Goal: Task Accomplishment & Management: Complete application form

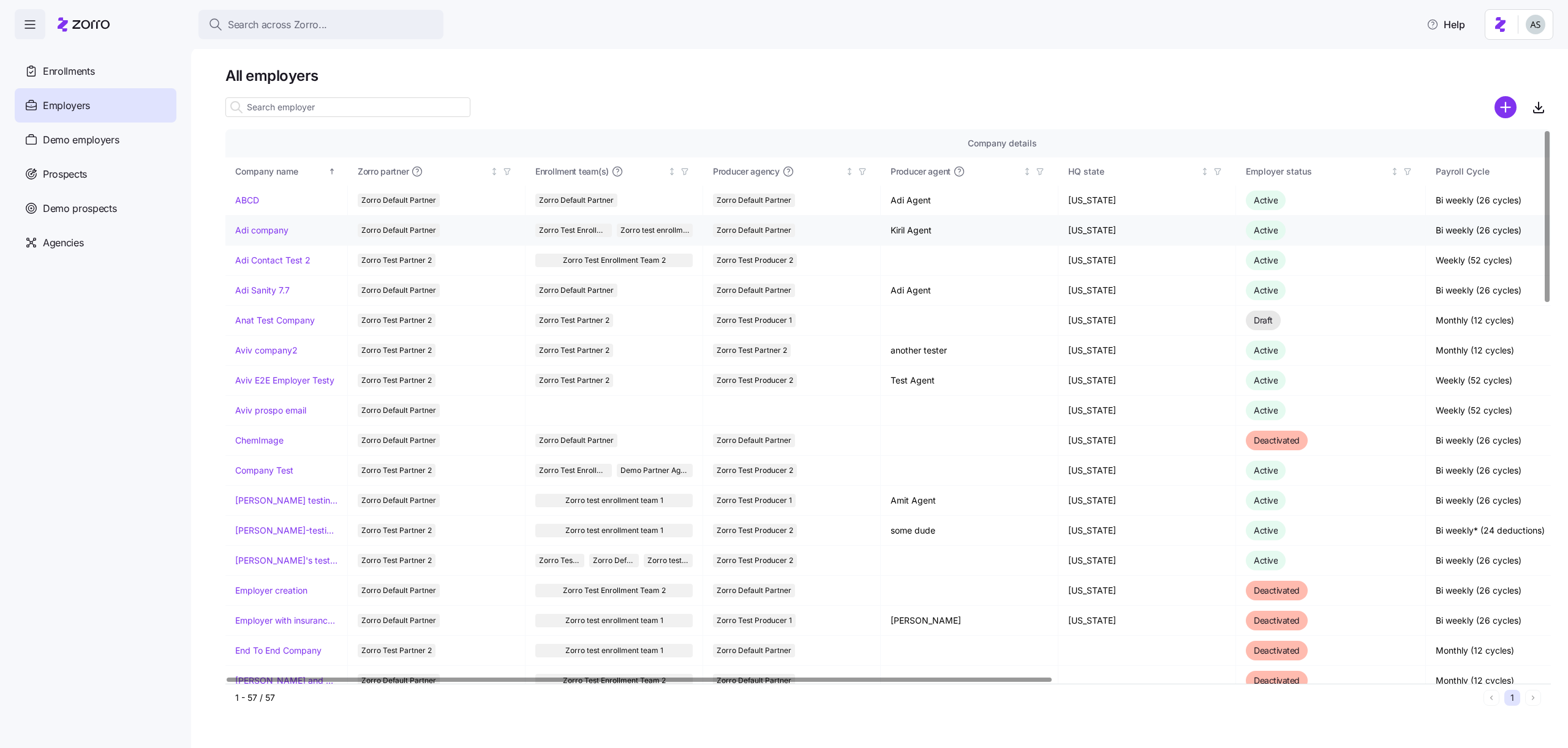
click at [262, 225] on link "Adi company" at bounding box center [262, 230] width 53 height 12
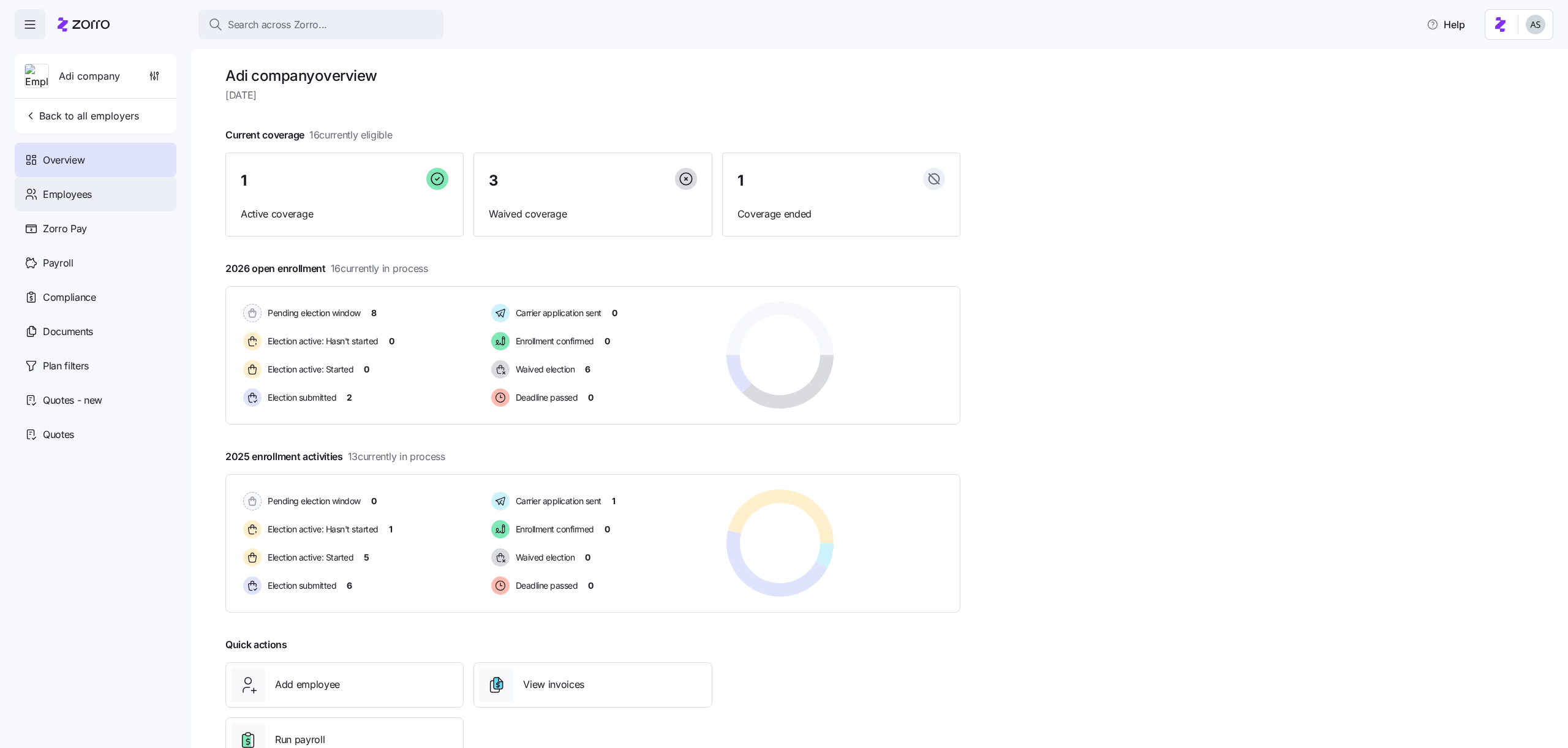
click at [111, 208] on div "Employees" at bounding box center [96, 194] width 162 height 34
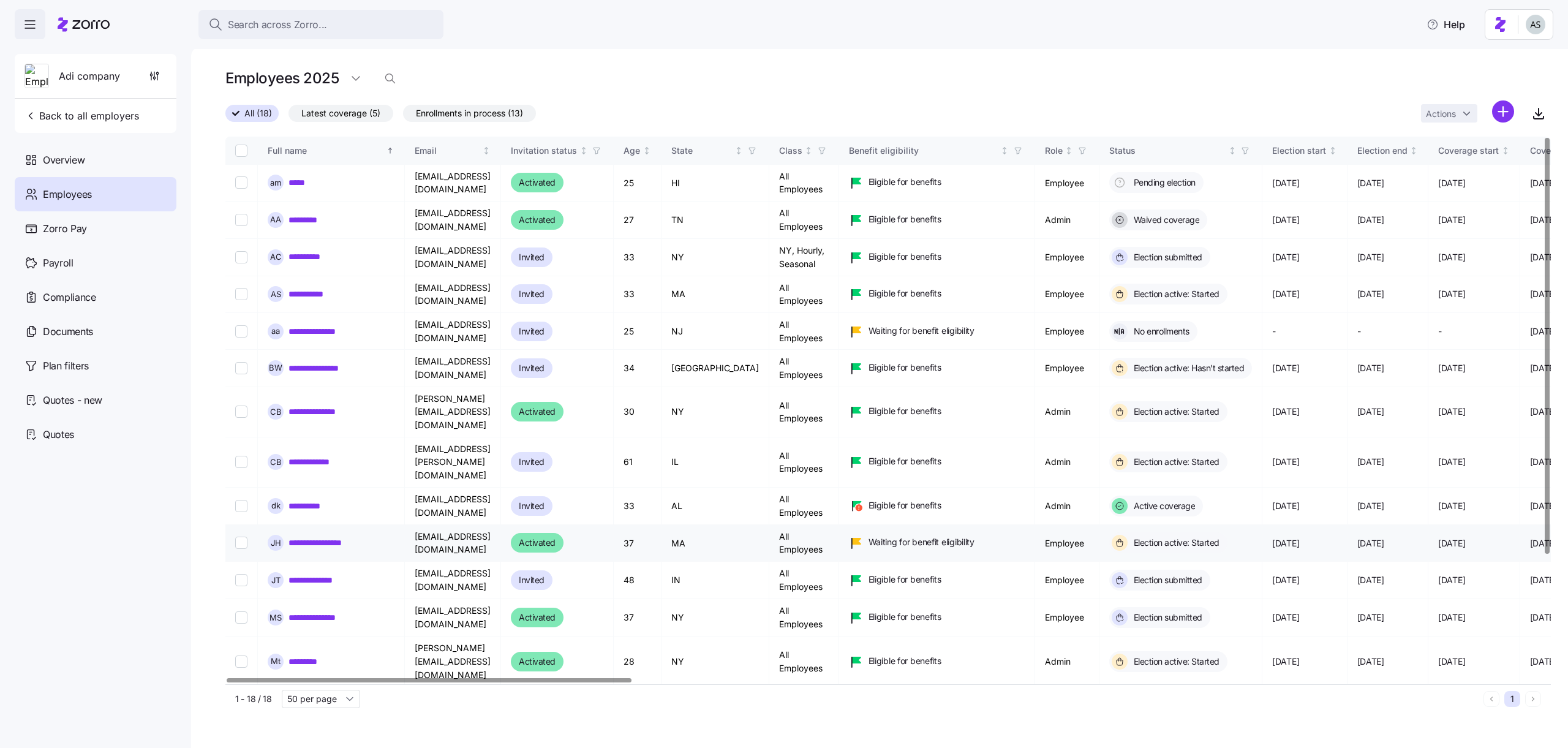
scroll to position [161, 0]
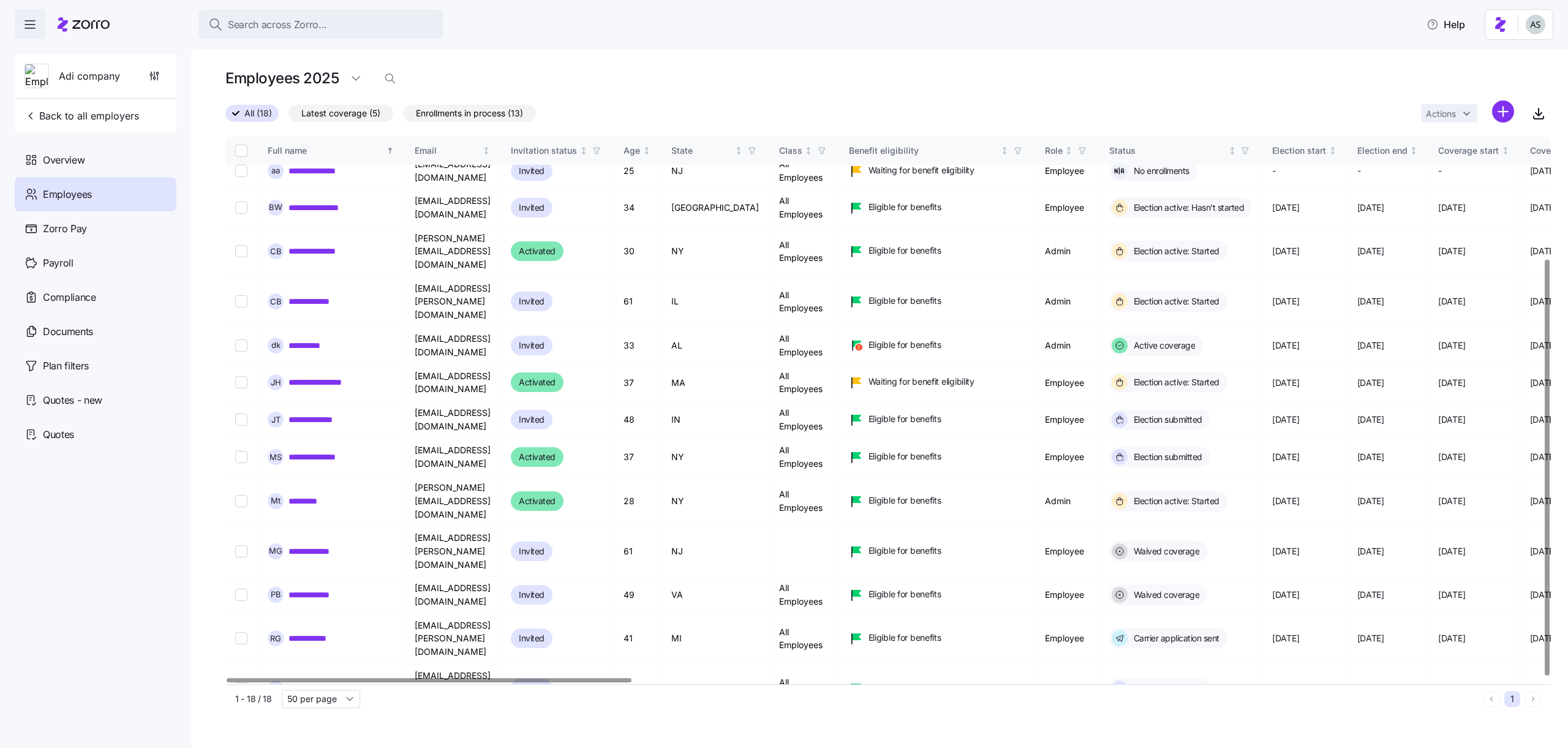
click at [63, 47] on nav "Adi company Back to all employers Overview Employees Zorro Pay Payroll Complian…" at bounding box center [95, 393] width 191 height 708
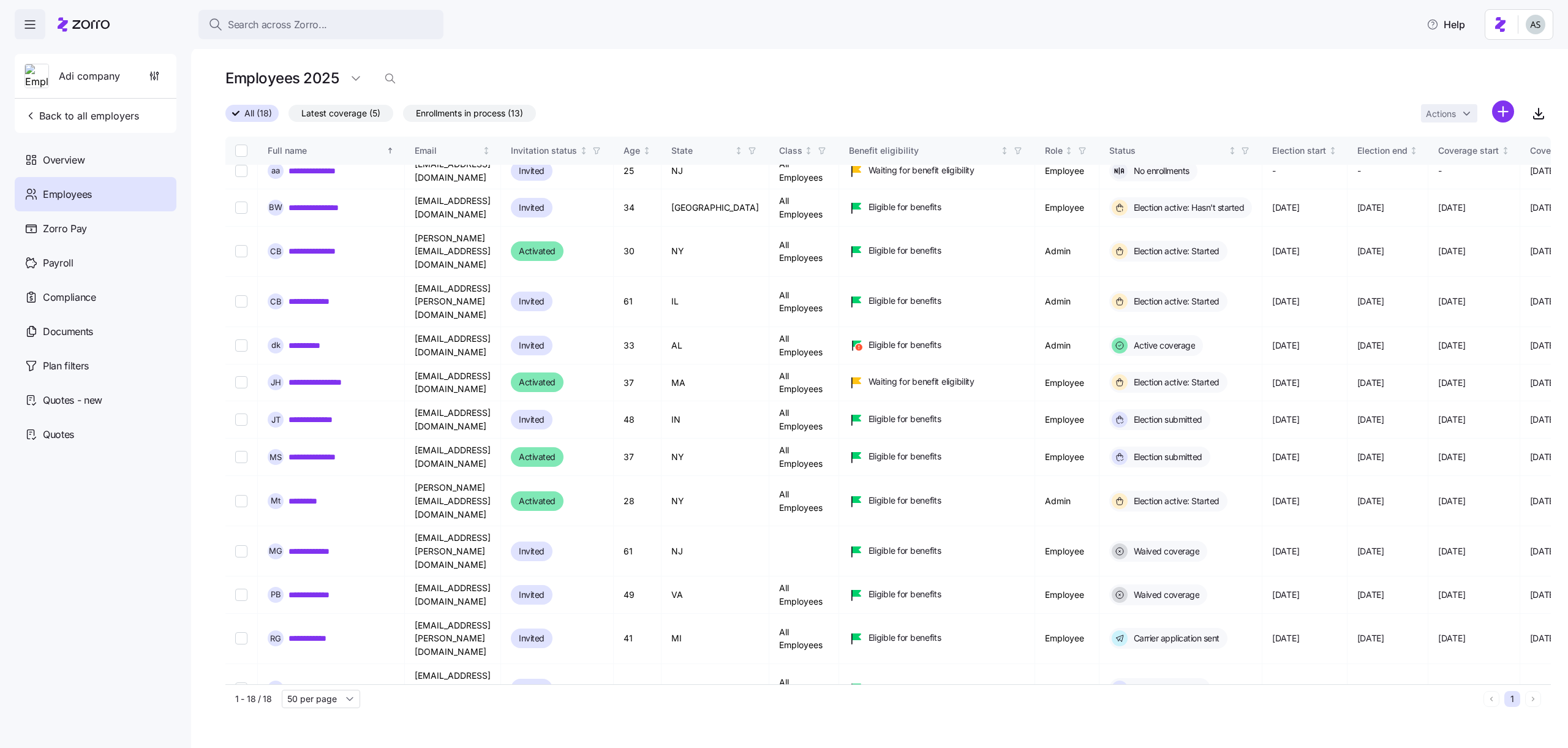
click at [76, 20] on icon at bounding box center [90, 24] width 37 height 9
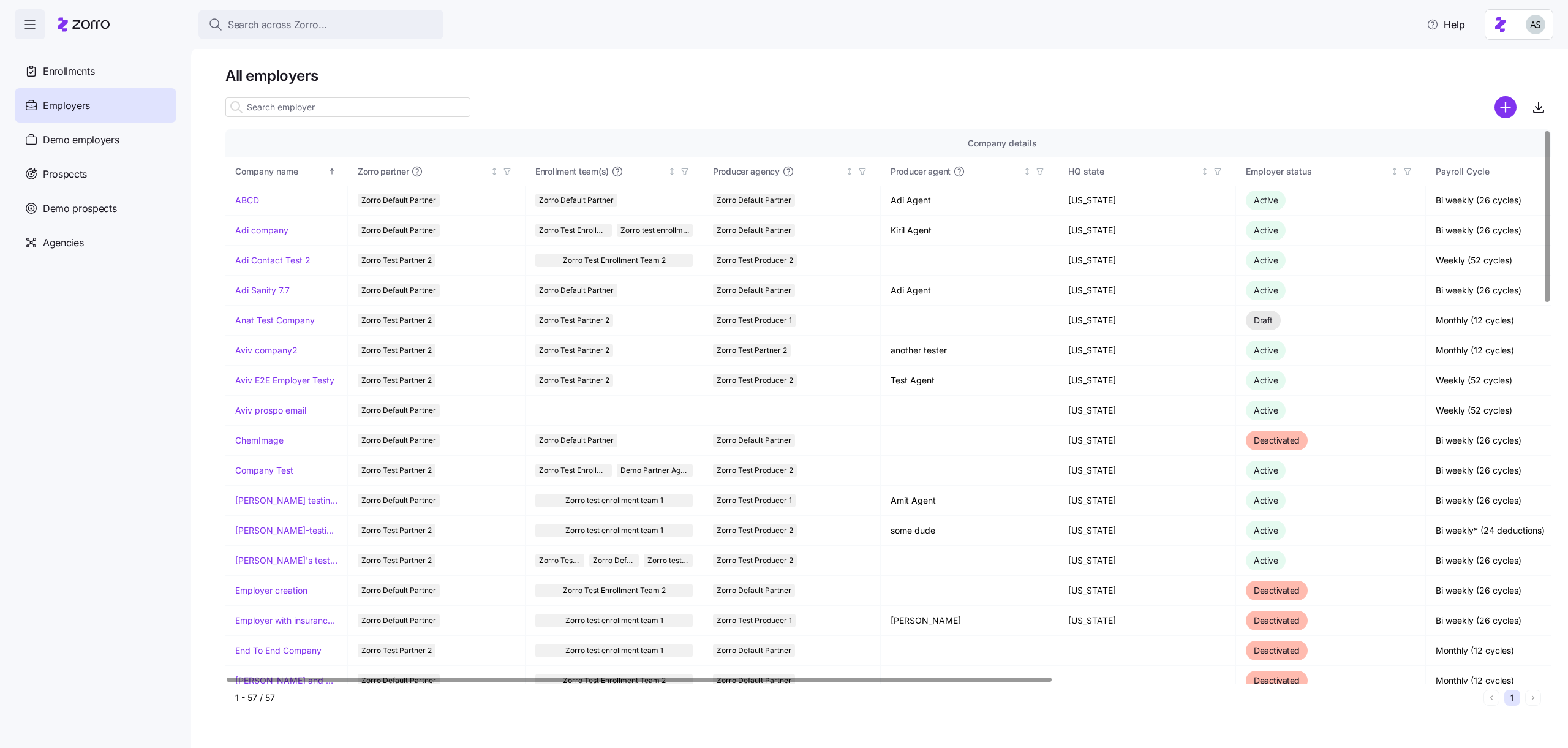
click at [1550, 14] on html "Search across Zorro... Help Enrollments Employers Demo employers Prospects Demo…" at bounding box center [784, 370] width 1568 height 741
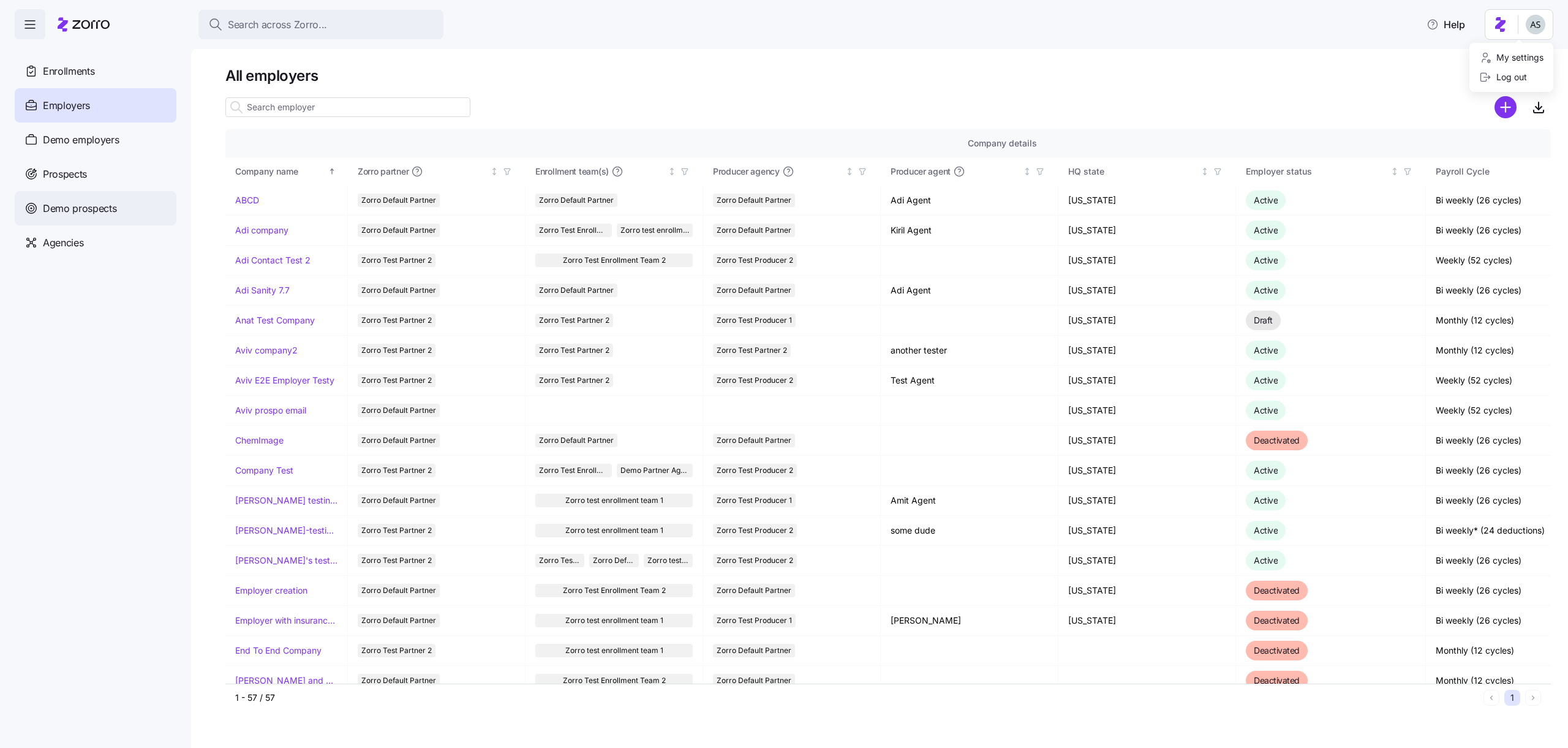
click at [128, 209] on html "Search across Zorro... Help Enrollments Employers Demo employers Prospects Demo…" at bounding box center [784, 370] width 1568 height 741
click at [127, 241] on div "Agencies" at bounding box center [96, 242] width 162 height 34
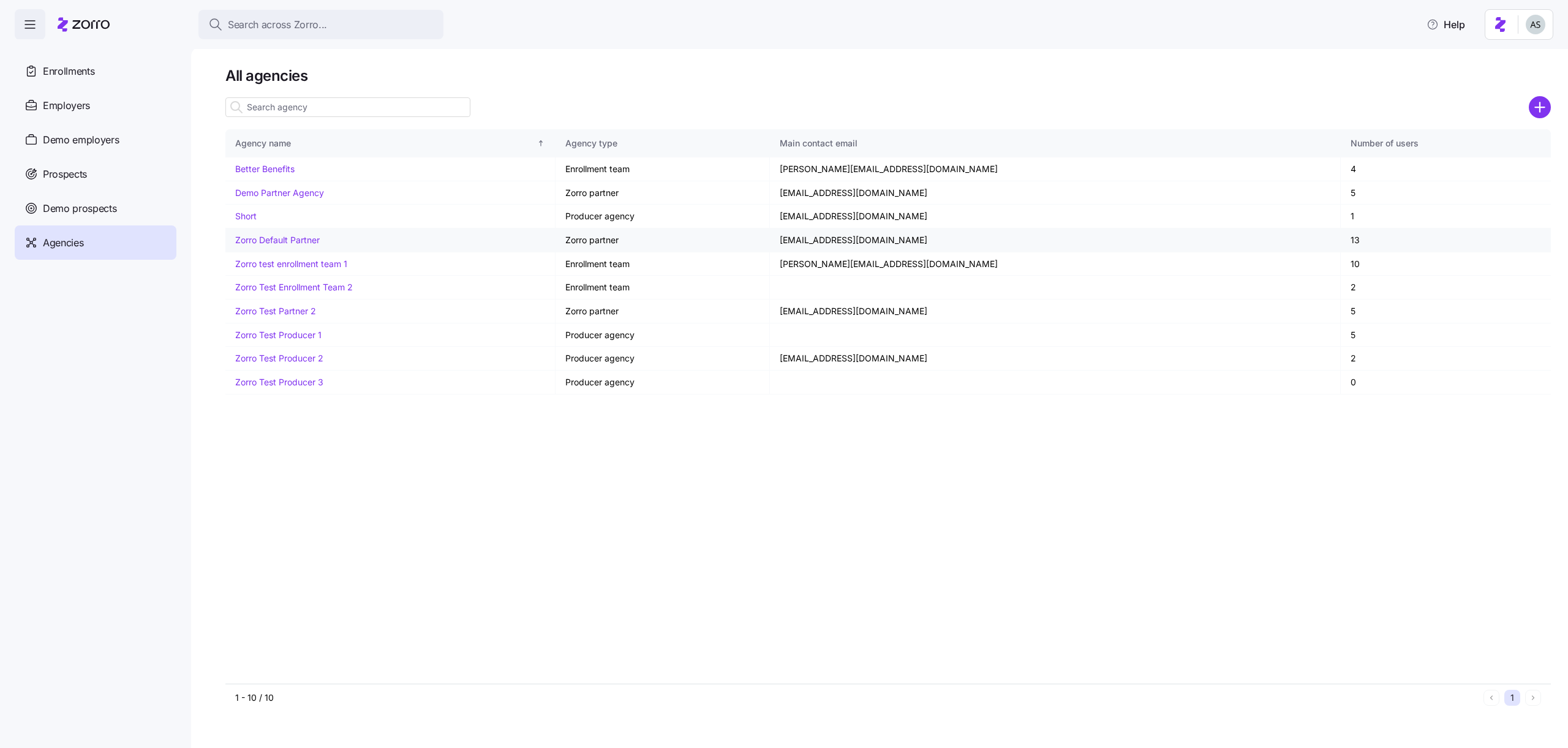
click at [264, 235] on link "Zorro Default Partner" at bounding box center [277, 239] width 84 height 10
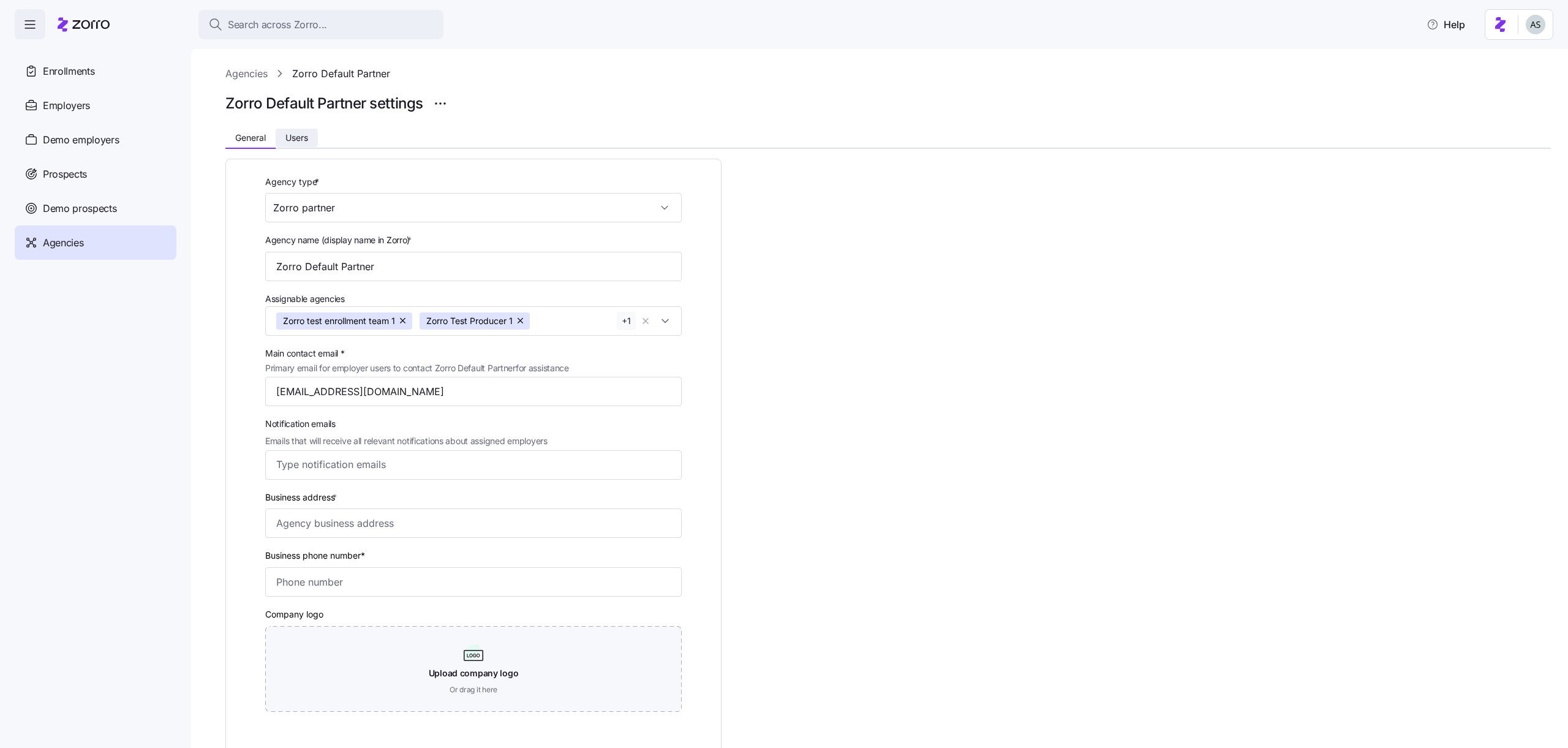
click at [316, 135] on button "Users" at bounding box center [297, 138] width 43 height 18
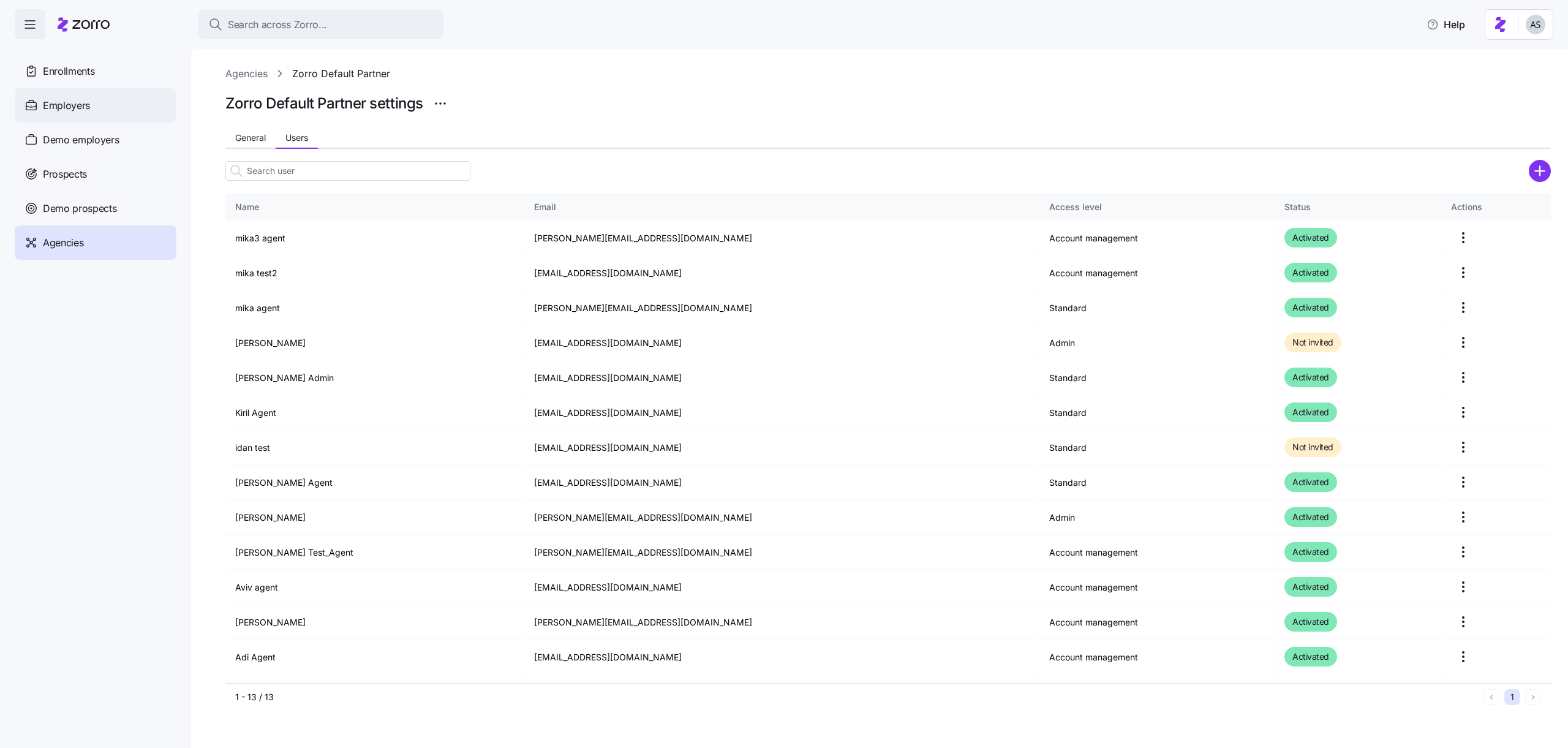
click at [114, 98] on div "Employers" at bounding box center [96, 105] width 162 height 34
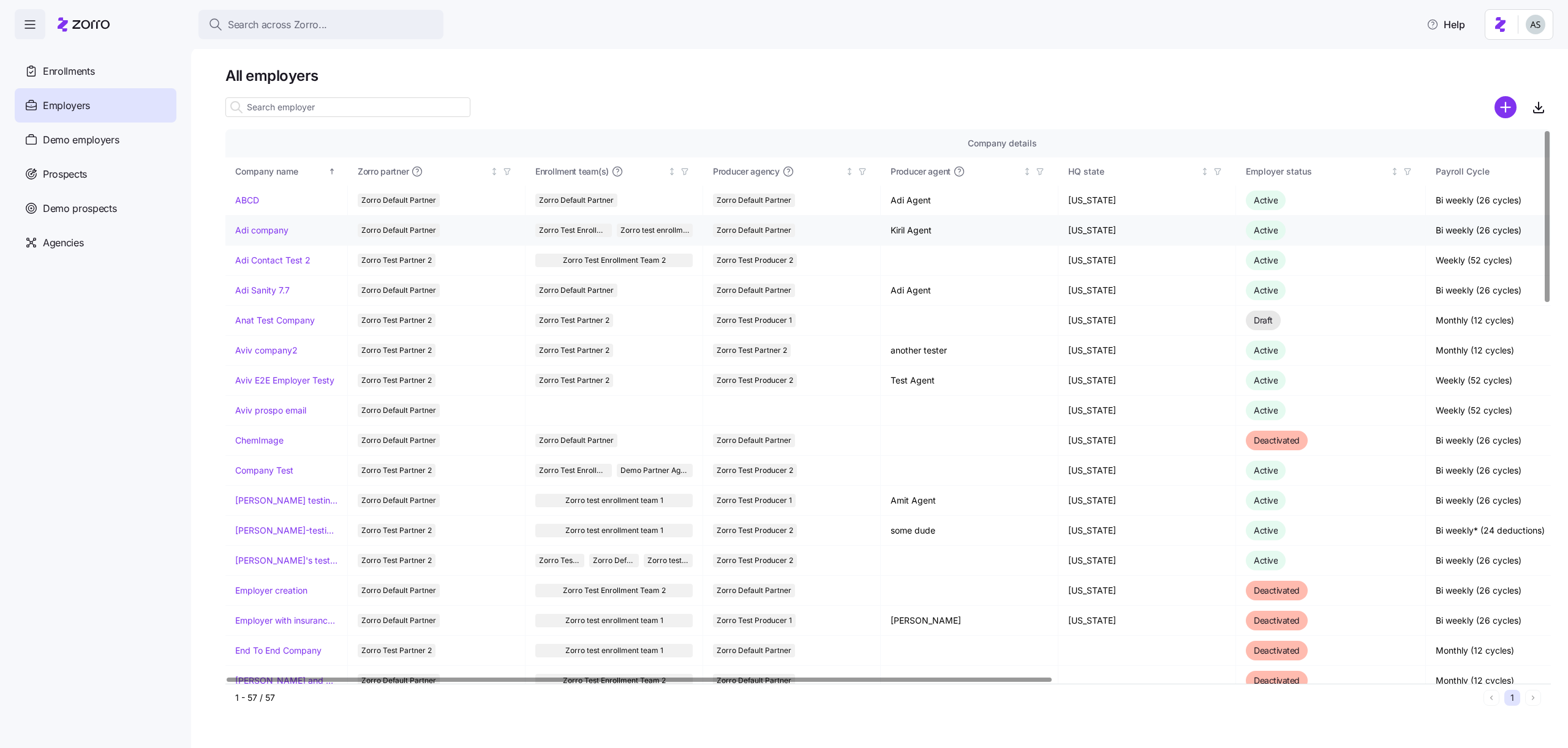
click at [255, 232] on link "Adi company" at bounding box center [262, 230] width 53 height 12
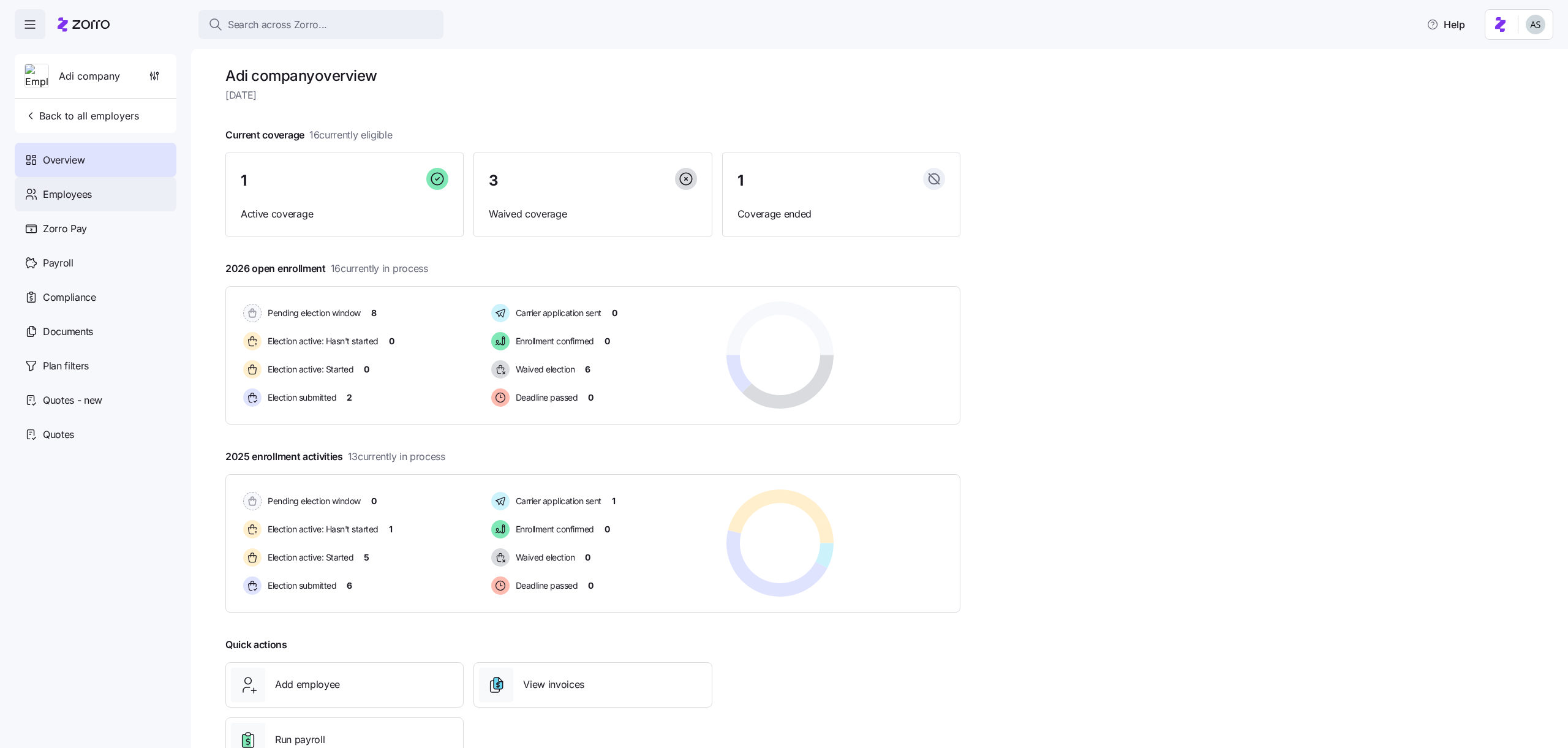
click at [119, 190] on div "Employees" at bounding box center [96, 194] width 162 height 34
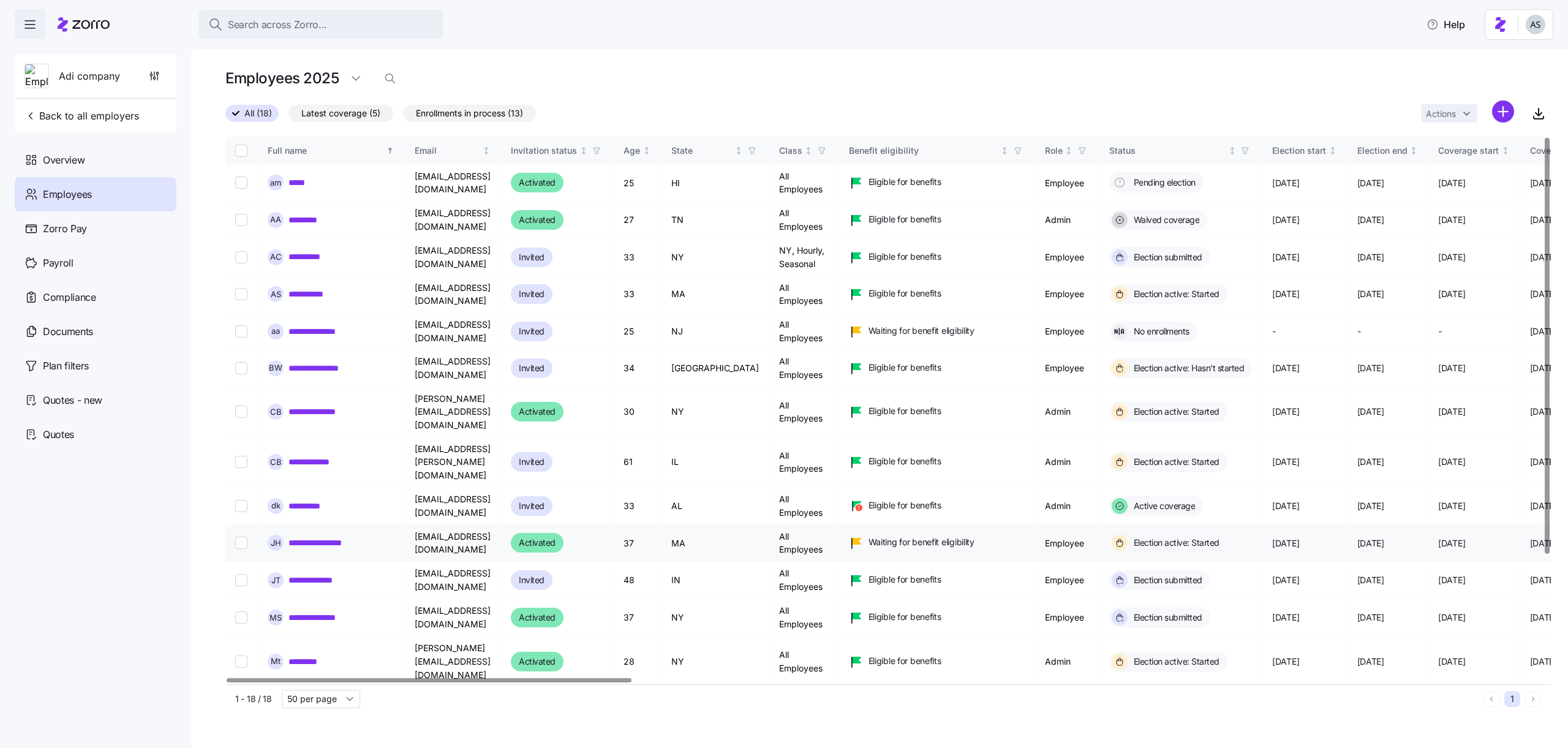
click at [808, 525] on td "All Employees" at bounding box center [804, 543] width 69 height 36
click at [814, 525] on td "All Employees" at bounding box center [804, 543] width 69 height 36
click at [799, 525] on td "All Employees" at bounding box center [804, 543] width 69 height 36
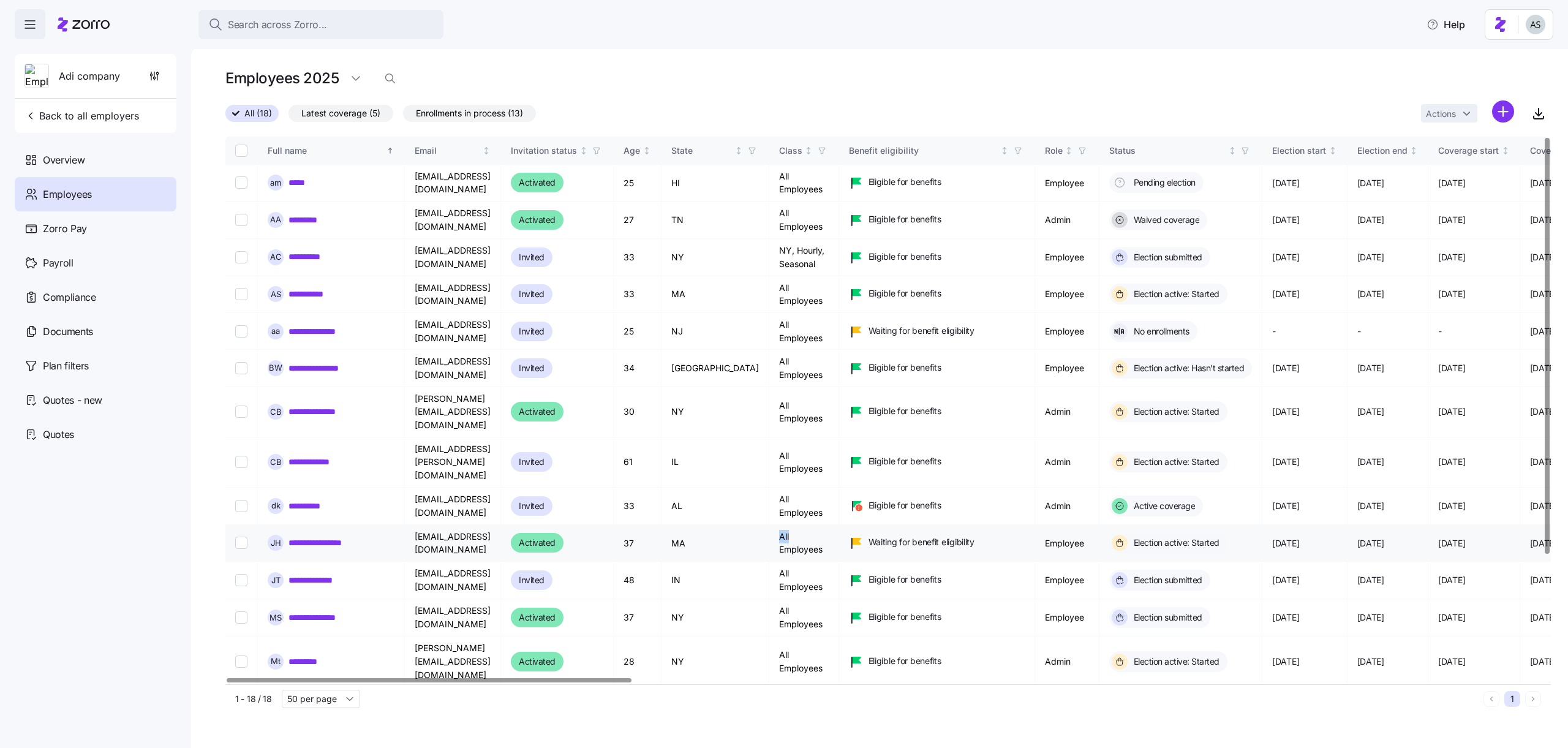
click at [799, 525] on td "All Employees" at bounding box center [804, 543] width 69 height 36
click at [800, 525] on td "All Employees" at bounding box center [804, 543] width 69 height 36
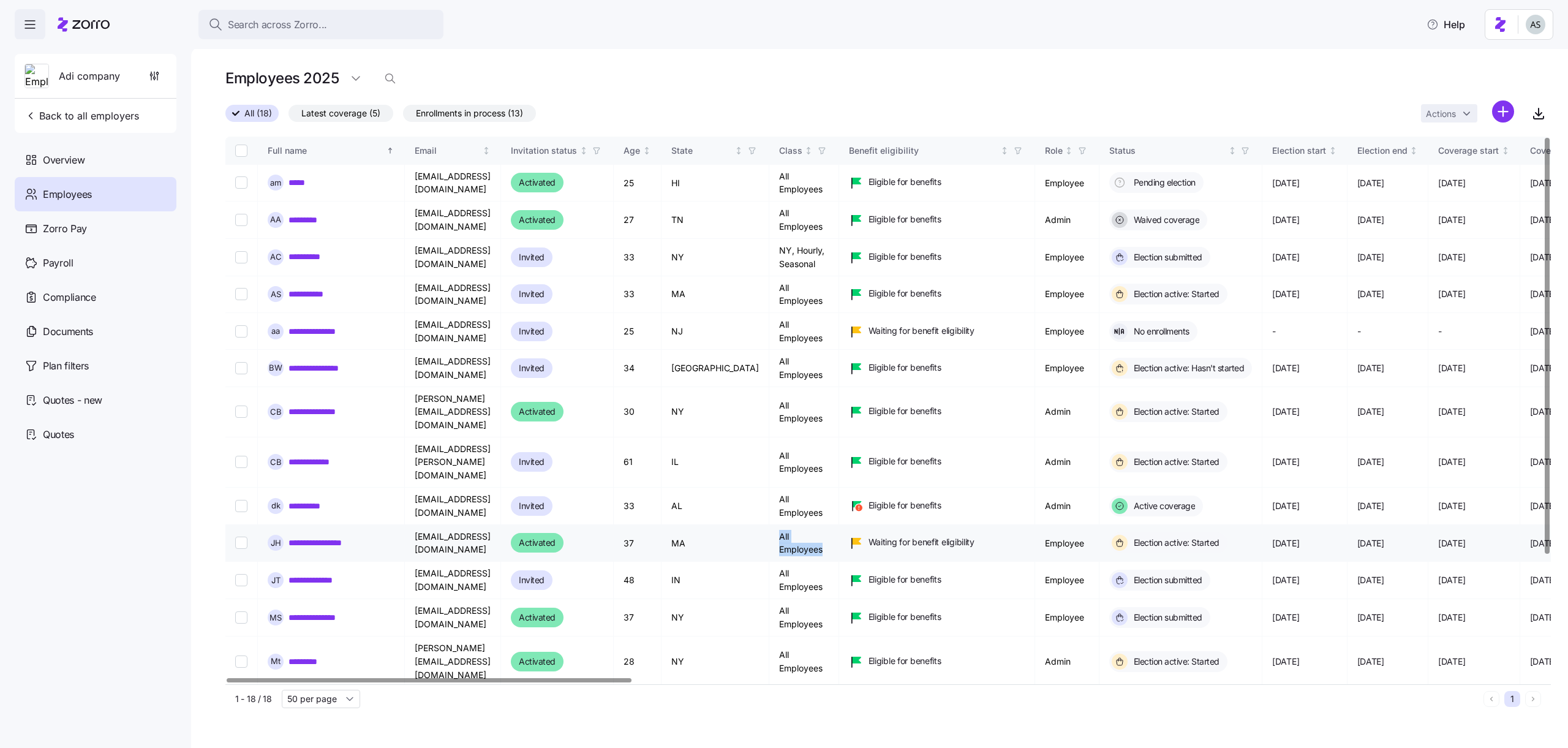
click at [800, 525] on td "All Employees" at bounding box center [804, 543] width 69 height 36
click at [793, 525] on td "All Employees" at bounding box center [804, 543] width 69 height 36
click at [806, 525] on td "All Employees" at bounding box center [804, 543] width 69 height 36
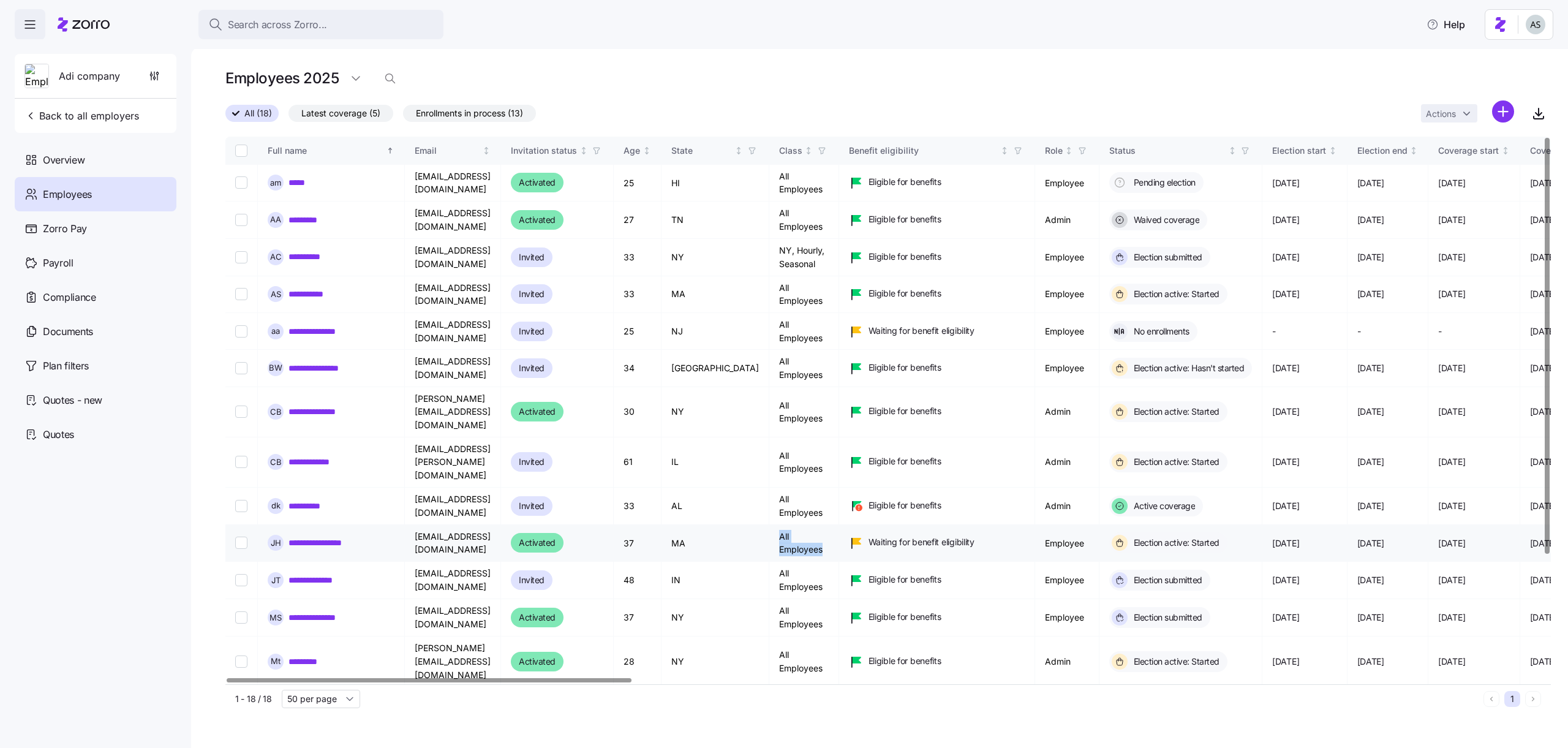
click at [802, 525] on td "All Employees" at bounding box center [804, 543] width 69 height 36
click at [339, 536] on link "**********" at bounding box center [326, 542] width 75 height 12
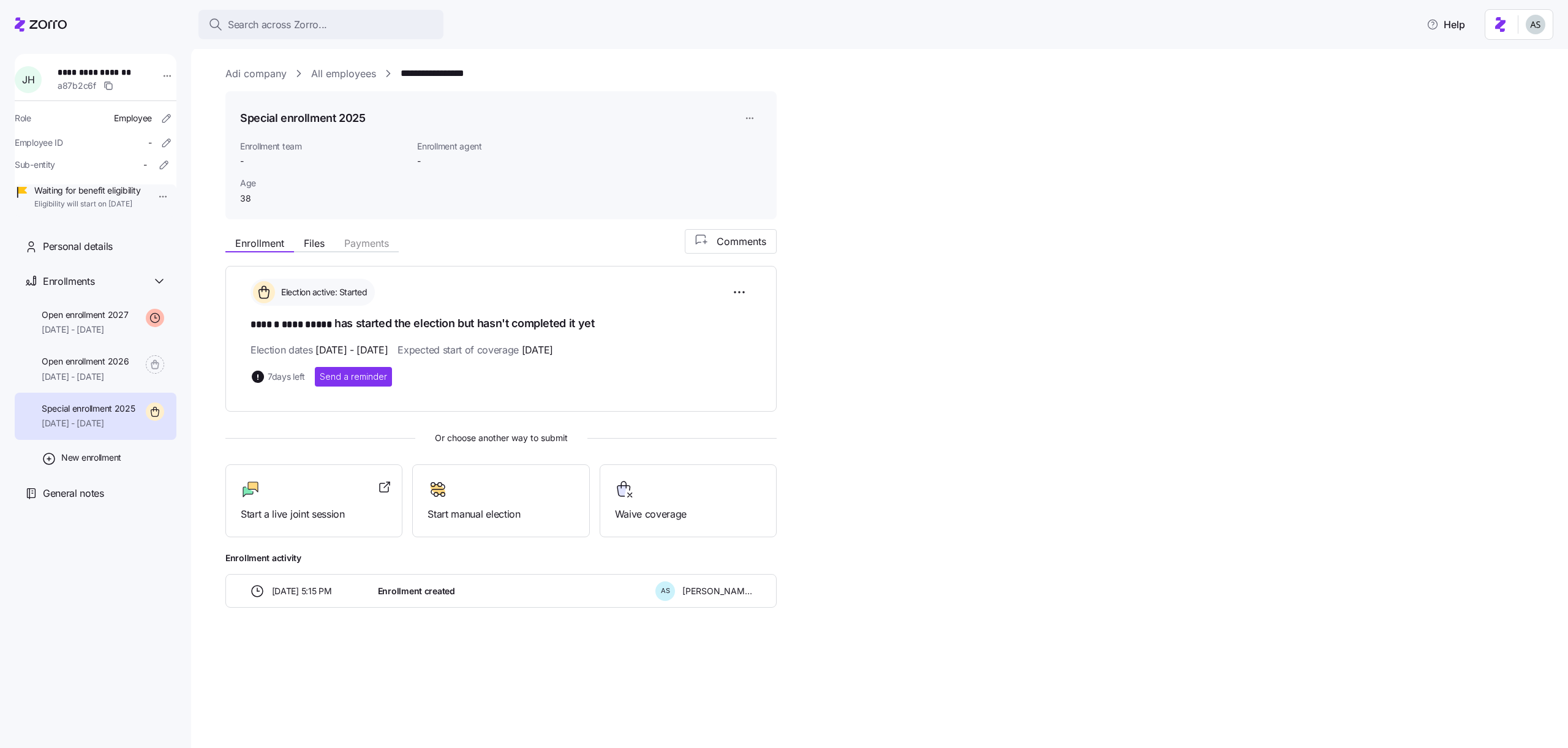
click at [451, 338] on div "**********" at bounding box center [501, 333] width 501 height 108
click at [422, 320] on h1 "**********" at bounding box center [501, 324] width 501 height 17
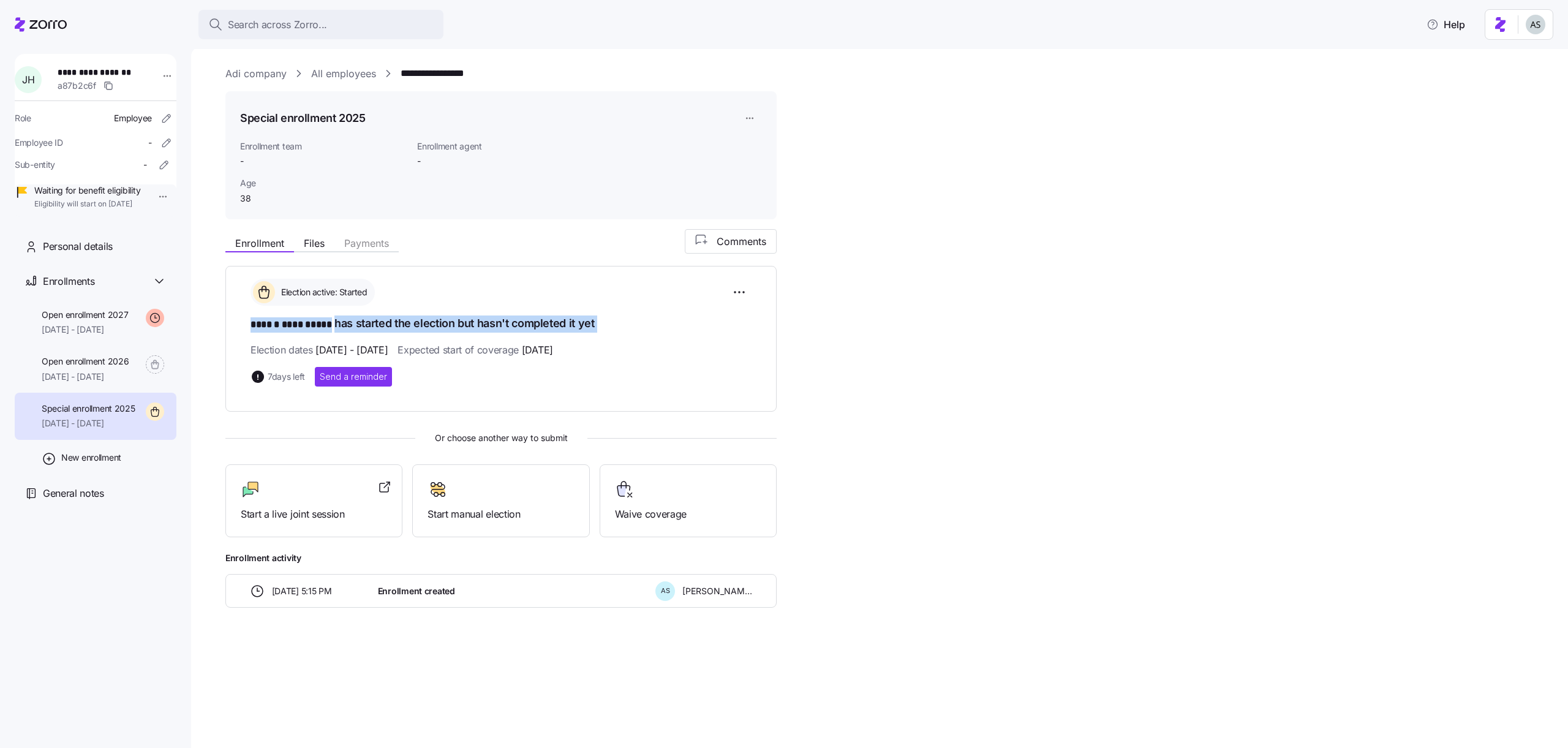
click at [422, 320] on h1 "**********" at bounding box center [501, 324] width 501 height 17
click at [384, 353] on span "[DATE] - [DATE]" at bounding box center [352, 350] width 72 height 16
click at [336, 349] on span "[DATE] - [DATE]" at bounding box center [352, 350] width 72 height 16
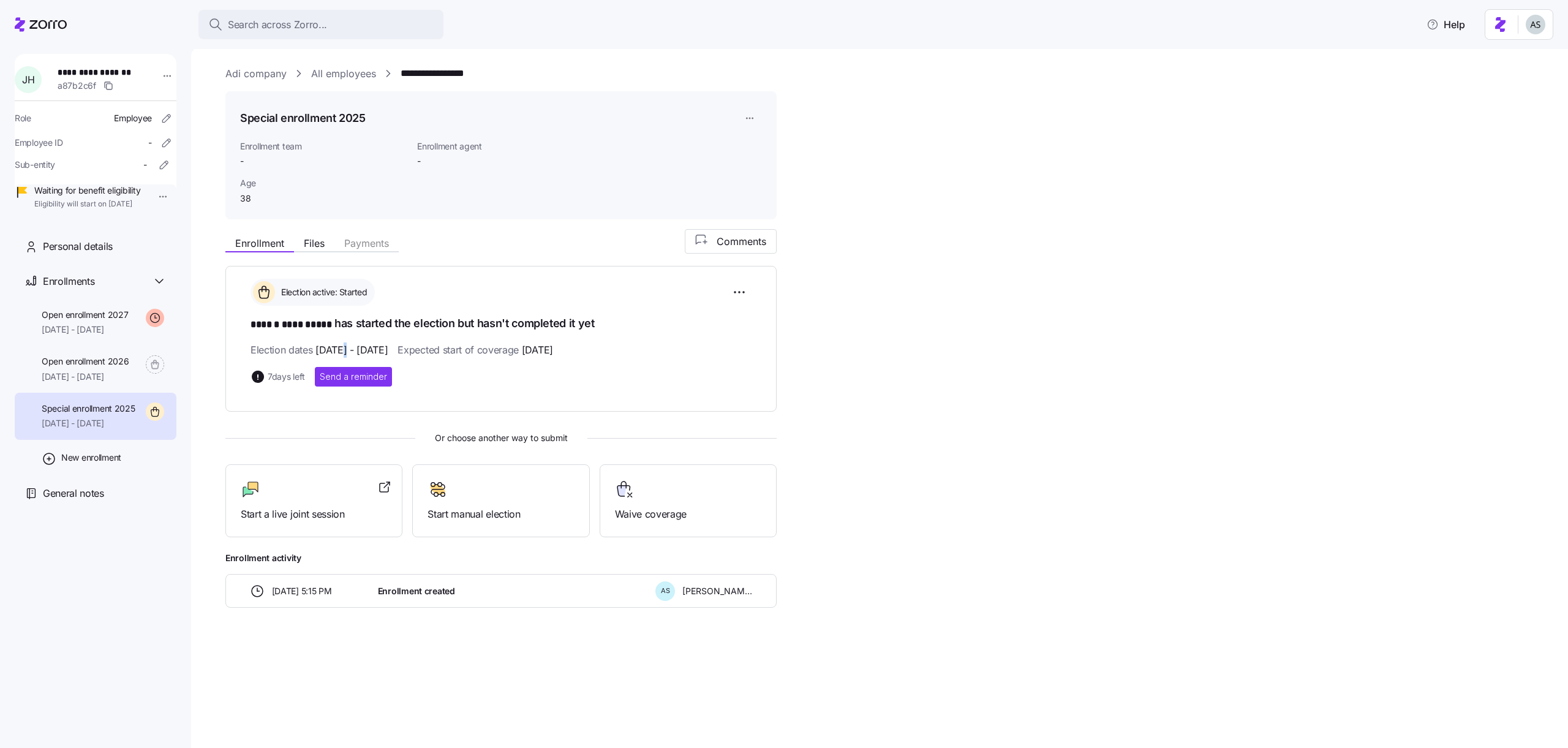
click at [336, 349] on span "[DATE] - [DATE]" at bounding box center [352, 350] width 72 height 16
click at [376, 326] on h1 "**********" at bounding box center [501, 324] width 501 height 17
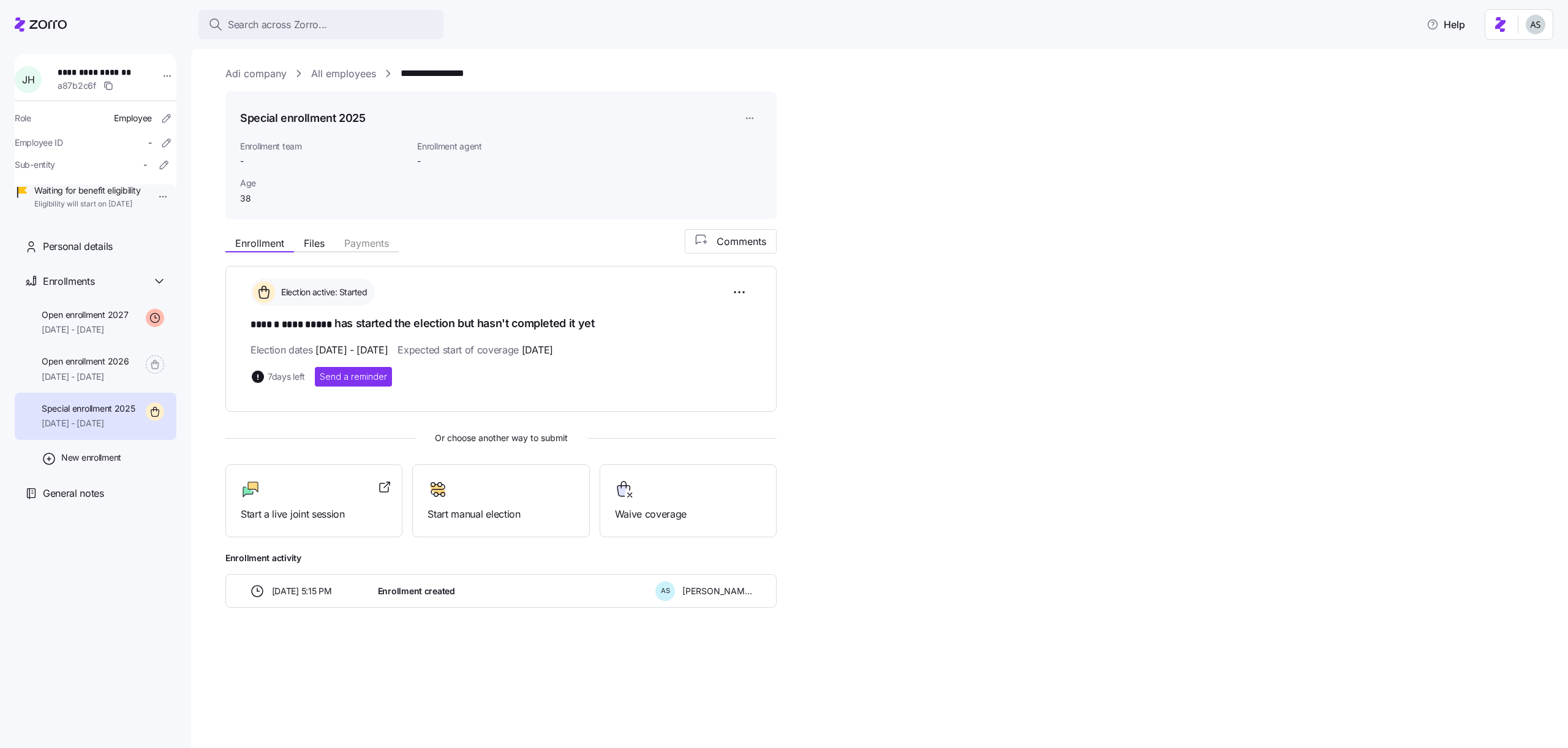
click at [476, 353] on span "Expected start of coverage [DATE]" at bounding box center [475, 350] width 155 height 16
click at [379, 347] on span "[DATE] - [DATE]" at bounding box center [352, 350] width 72 height 16
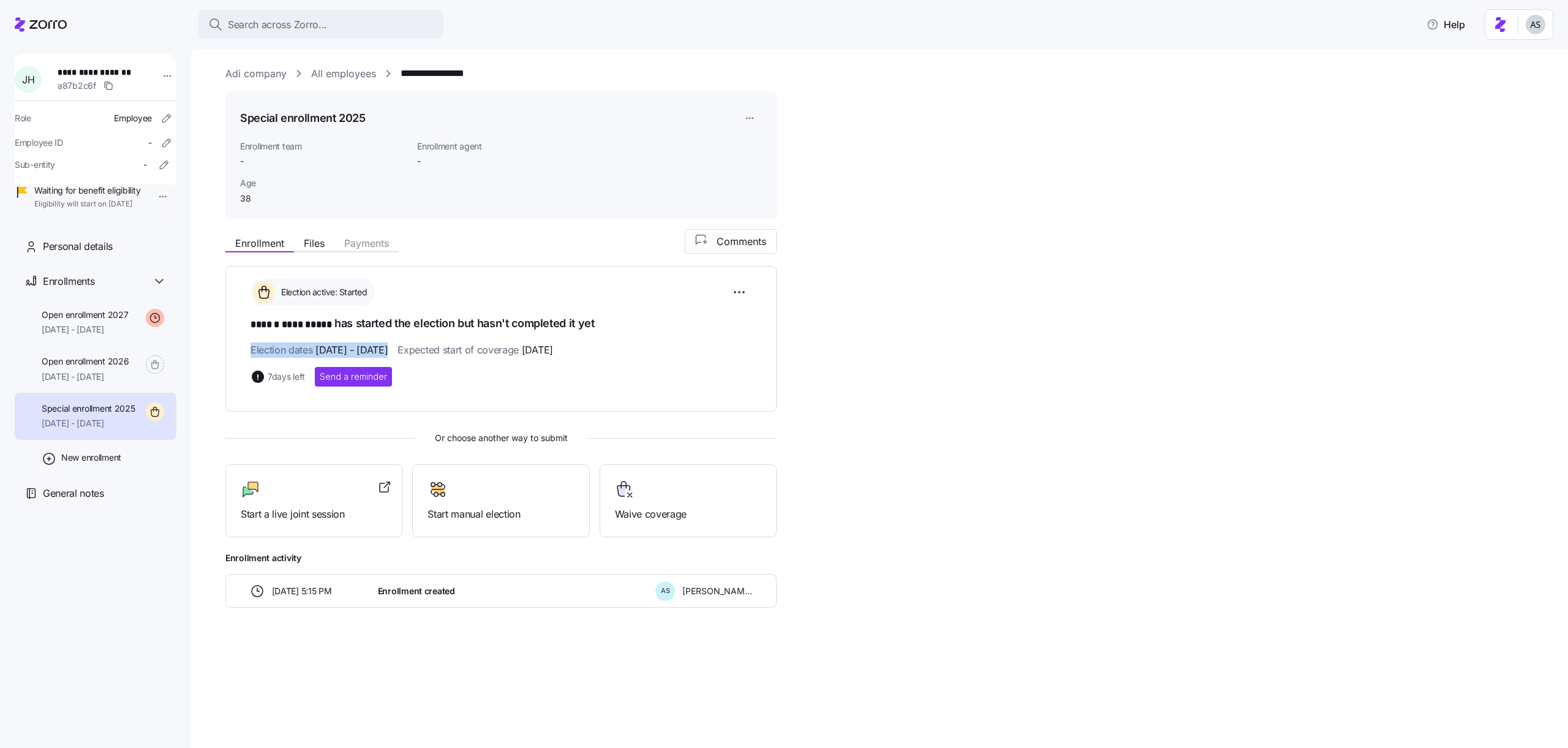
click at [379, 347] on span "[DATE] - [DATE]" at bounding box center [352, 350] width 72 height 16
click at [326, 343] on span "[DATE] - [DATE]" at bounding box center [352, 350] width 72 height 16
click at [80, 254] on span "Personal details" at bounding box center [78, 246] width 69 height 16
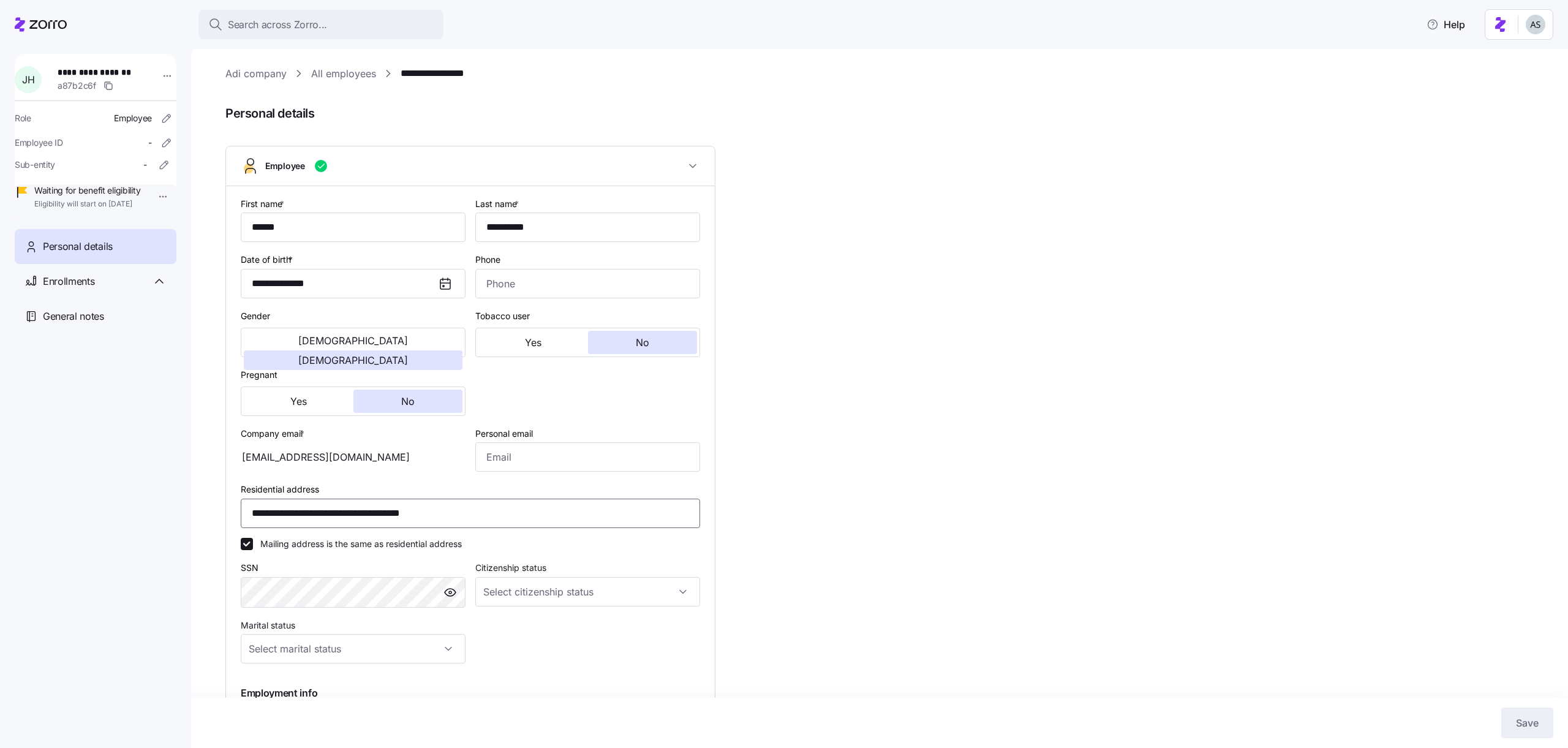
click at [335, 510] on input "**********" at bounding box center [470, 513] width 459 height 30
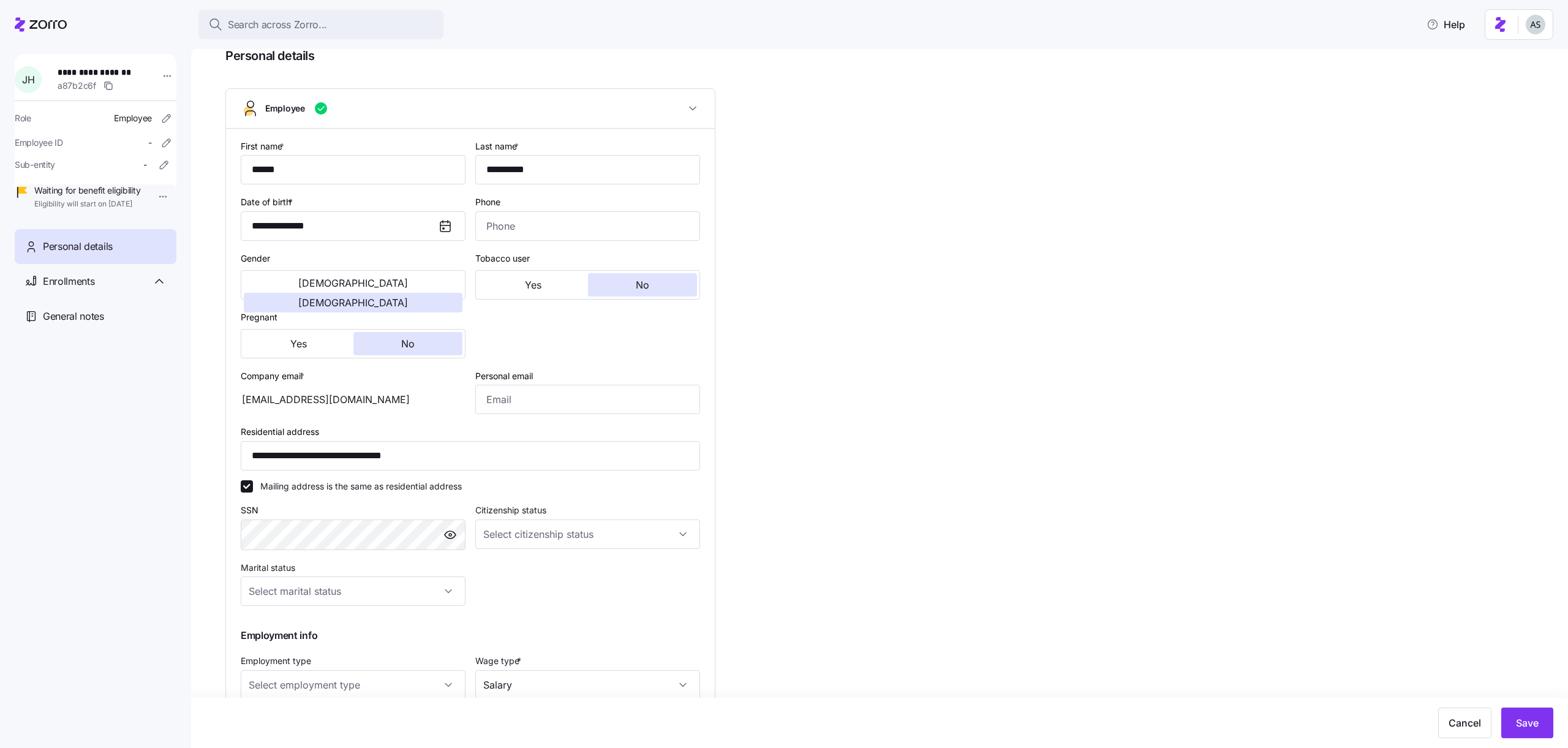
scroll to position [67, 0]
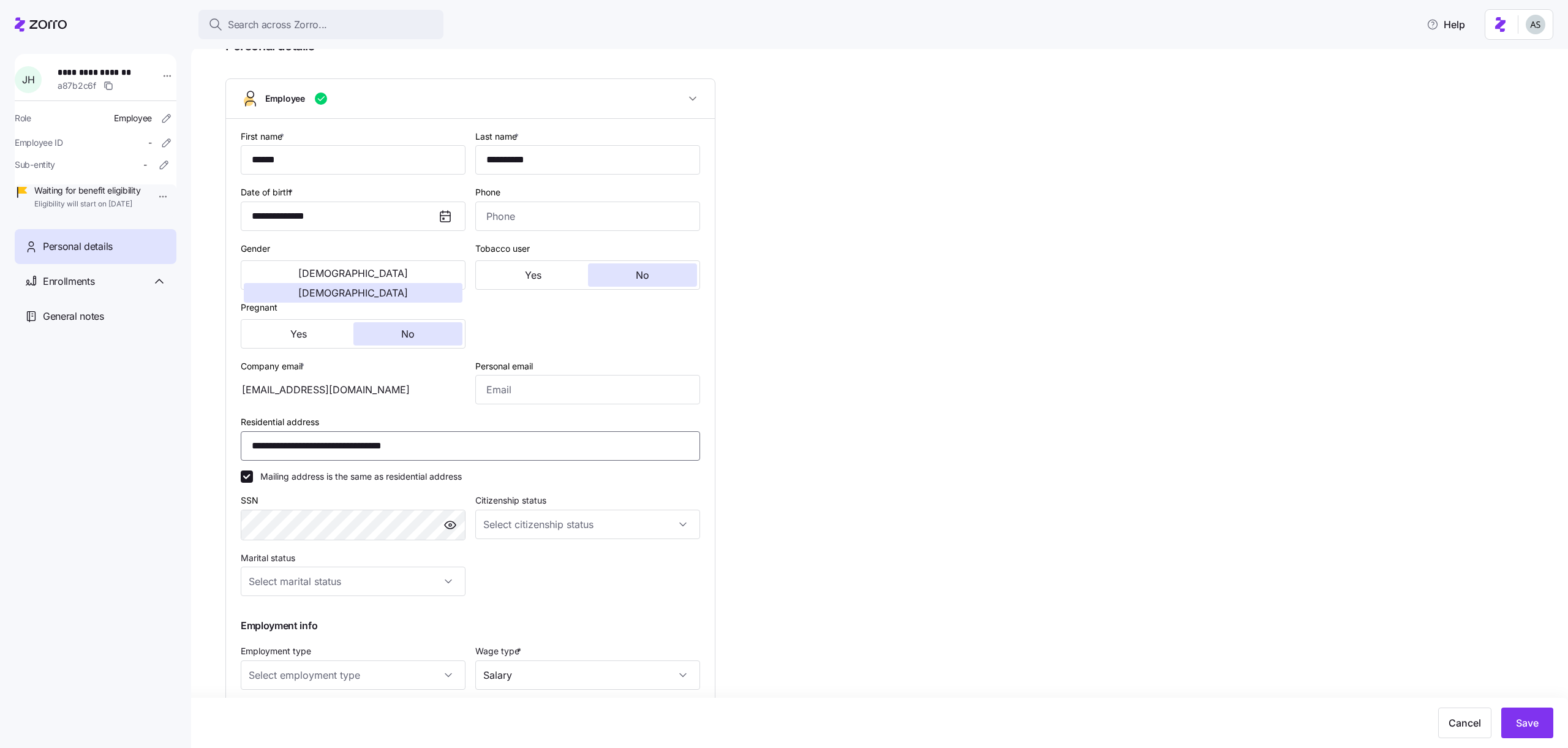
click at [473, 439] on input "**********" at bounding box center [470, 446] width 459 height 30
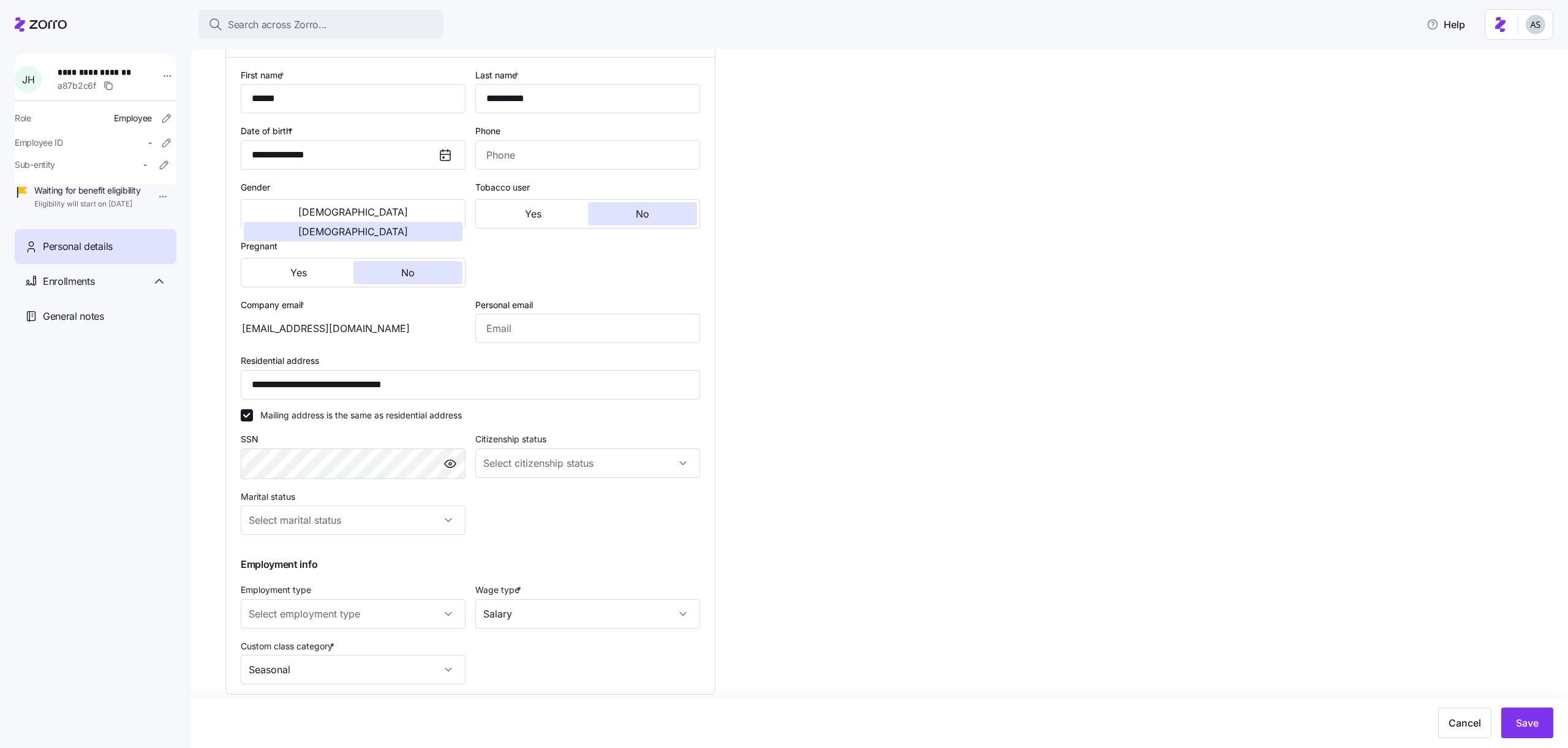
scroll to position [219, 0]
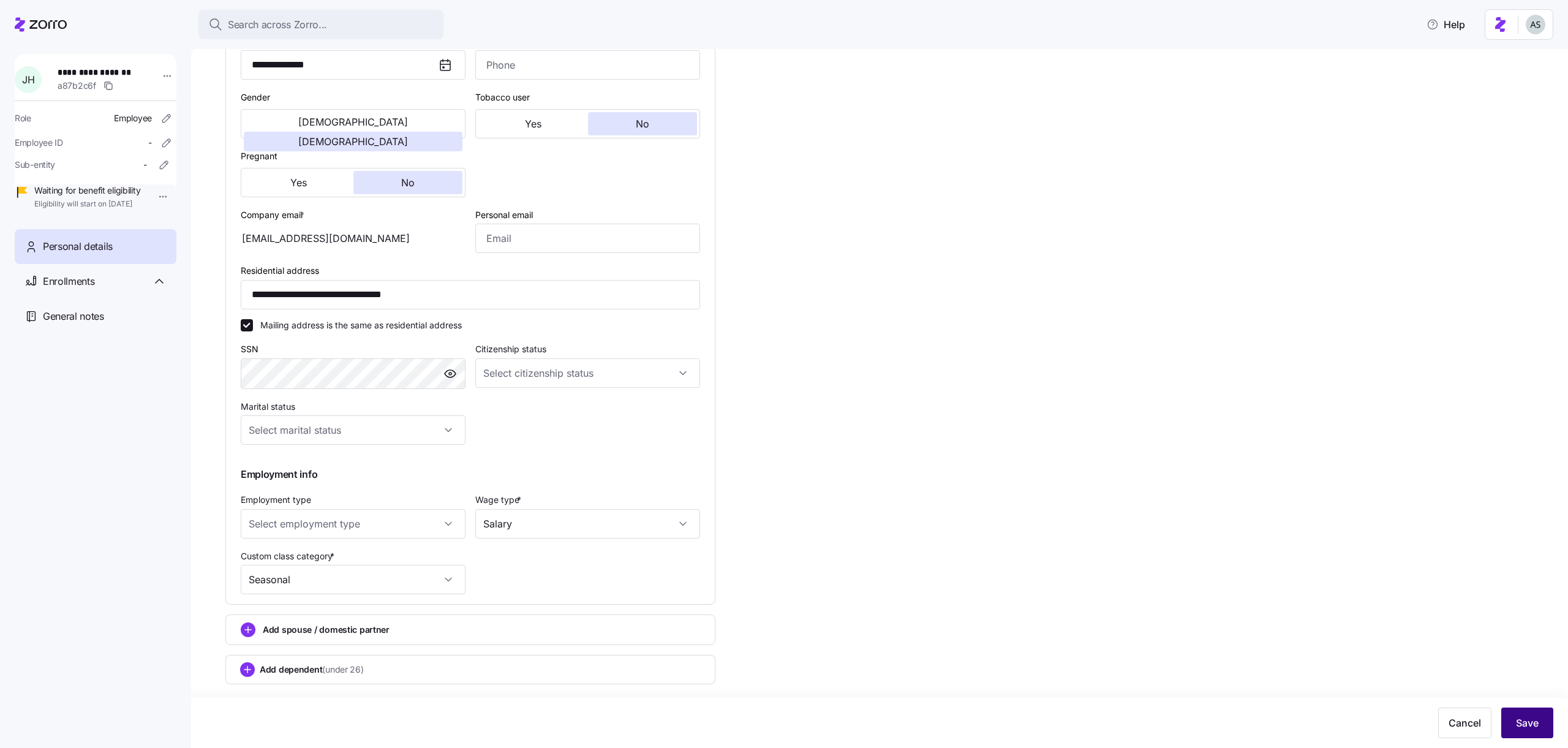
click at [1517, 720] on span "Save" at bounding box center [1528, 722] width 23 height 15
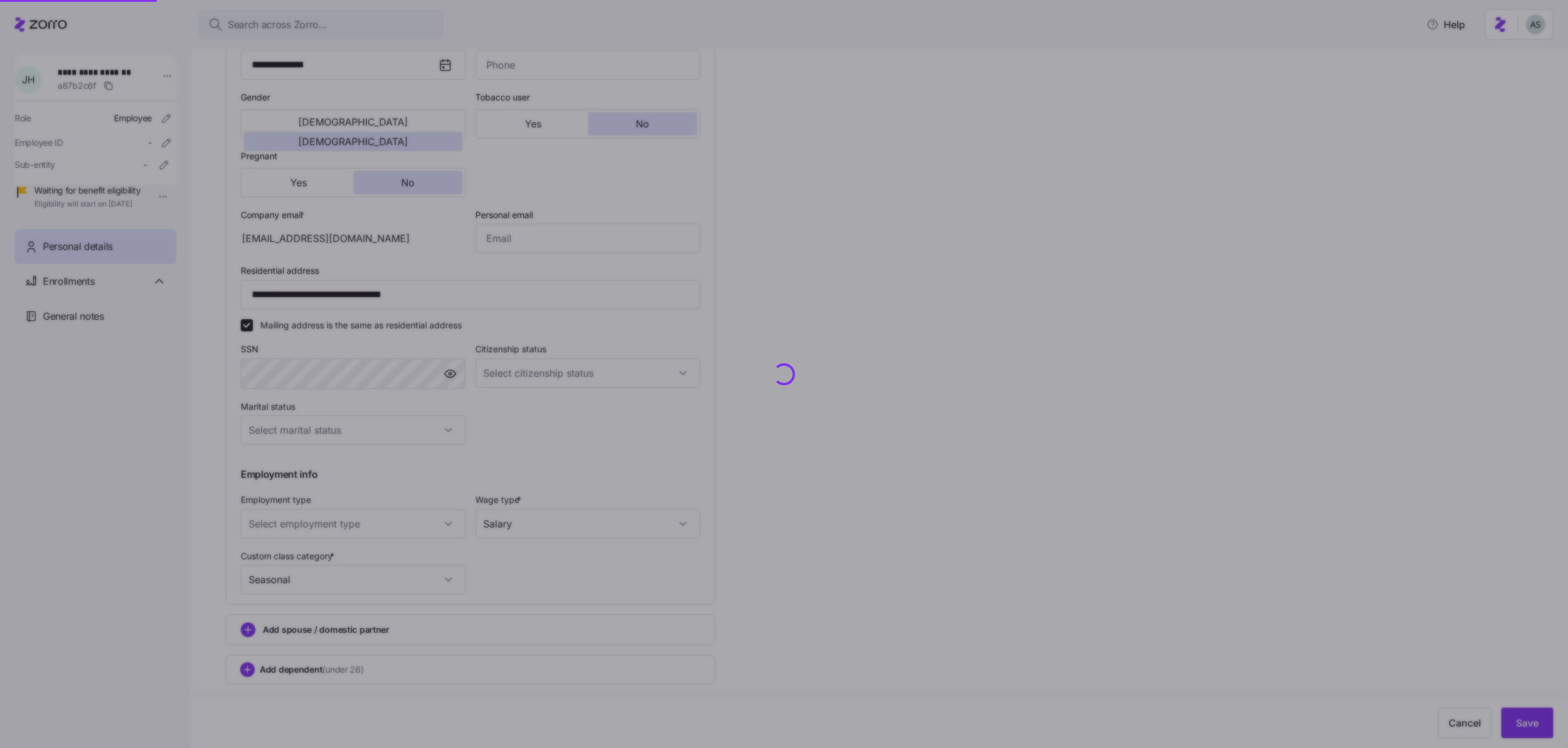
type input "**********"
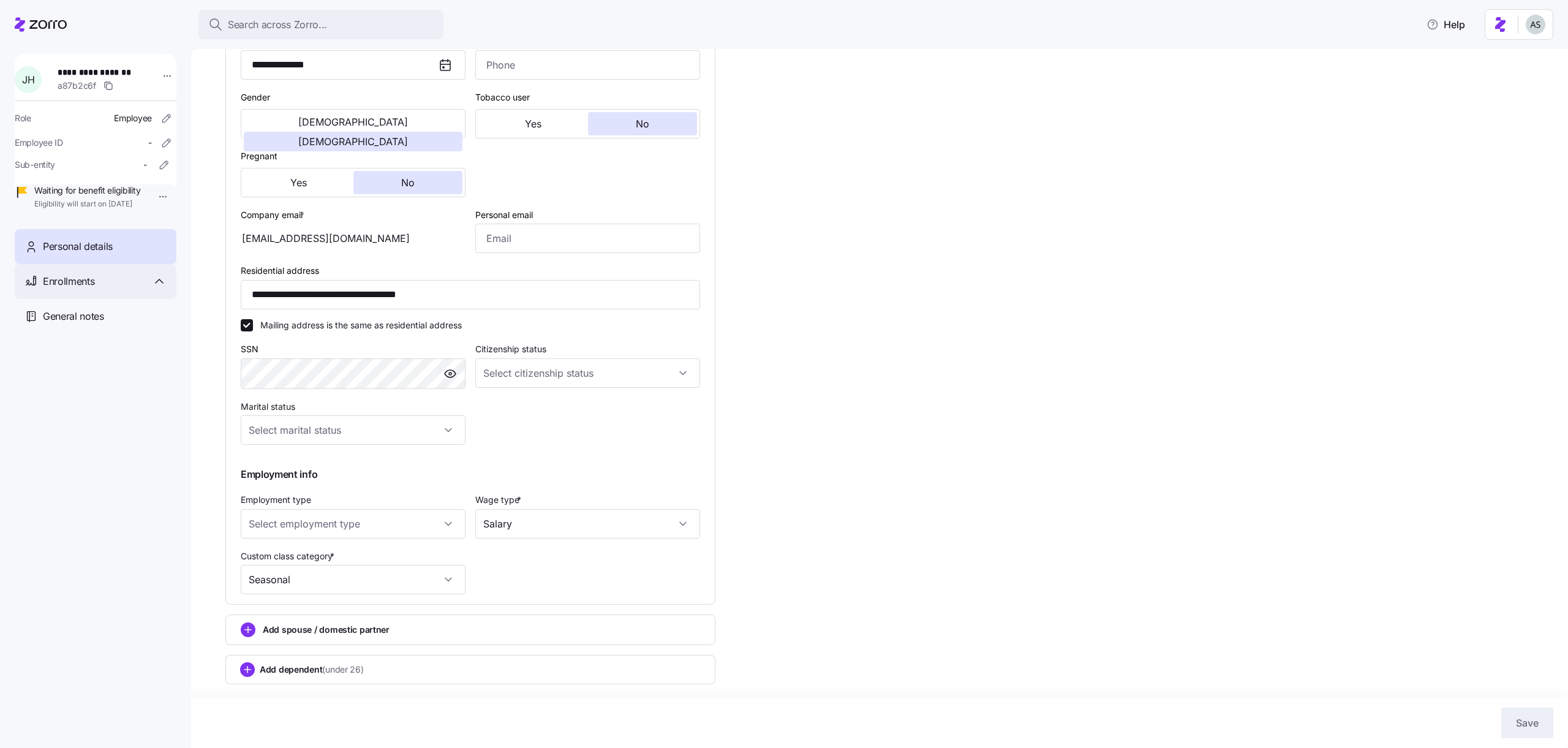
click at [101, 289] on div "Enrollments" at bounding box center [105, 281] width 123 height 16
click at [102, 429] on span "[DATE] - [DATE]" at bounding box center [88, 423] width 94 height 12
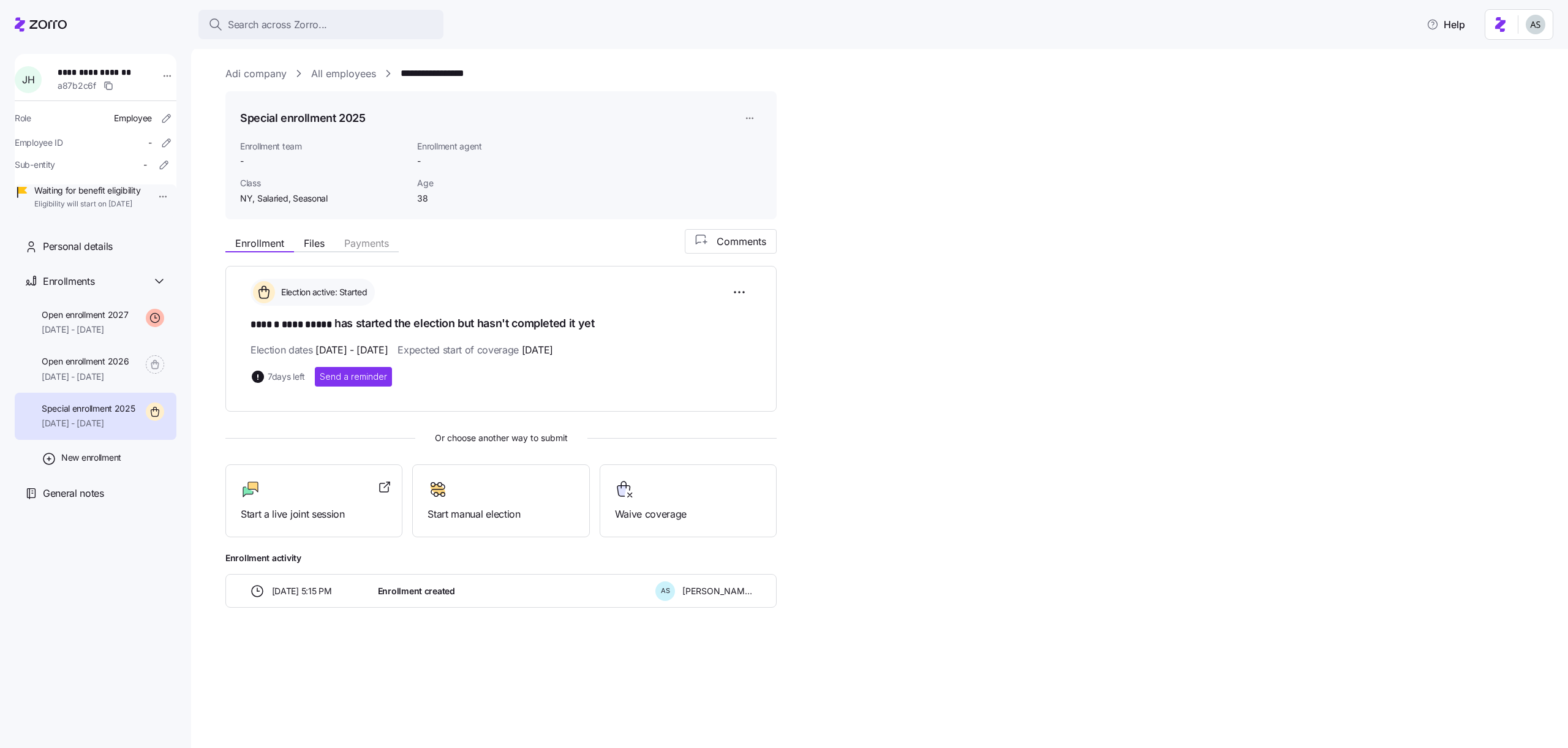
click at [269, 197] on span "NY, Salaried, Seasonal" at bounding box center [324, 198] width 167 height 12
click at [296, 204] on span "NY, Salaried, Seasonal" at bounding box center [324, 198] width 167 height 12
click at [298, 199] on span "NY, Salaried, Seasonal" at bounding box center [324, 198] width 167 height 12
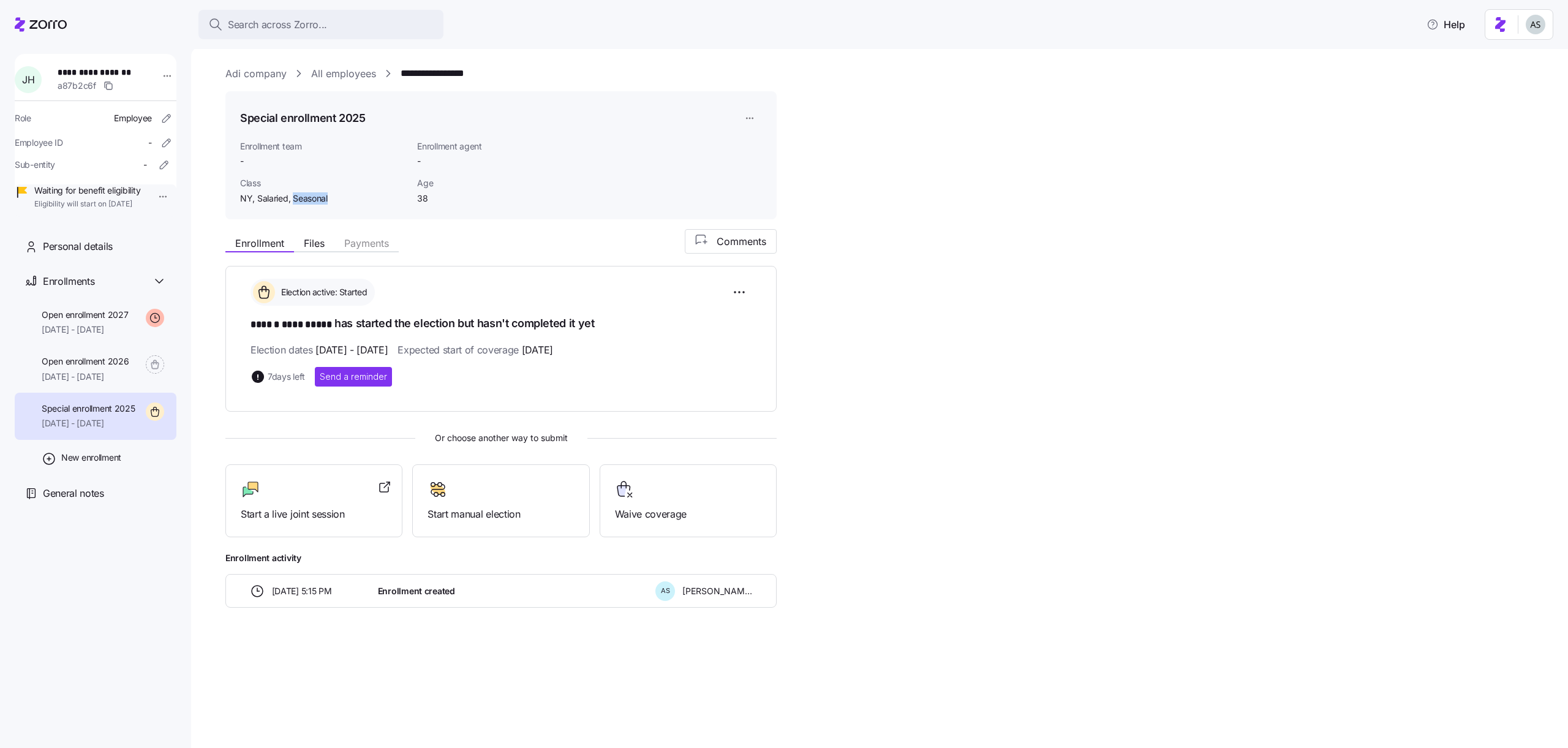
click at [298, 199] on span "NY, Salaried, Seasonal" at bounding box center [324, 198] width 167 height 12
click at [312, 202] on span "NY, Salaried, Seasonal" at bounding box center [324, 198] width 167 height 12
click at [306, 201] on span "NY, Salaried, Seasonal" at bounding box center [324, 198] width 167 height 12
click at [268, 201] on span "NY, Salaried, Seasonal" at bounding box center [324, 198] width 167 height 12
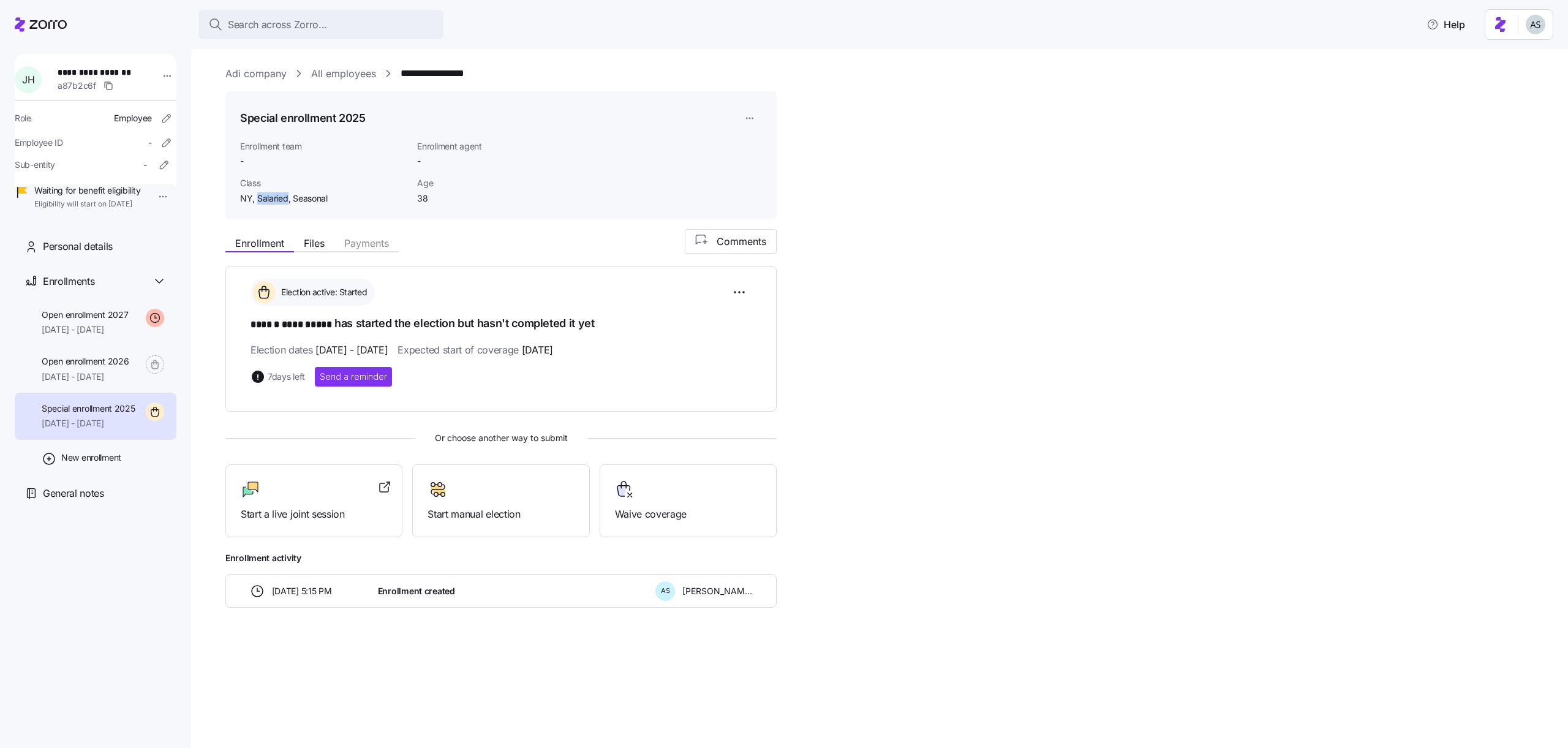
click at [268, 201] on span "NY, Salaried, Seasonal" at bounding box center [324, 198] width 167 height 12
click at [310, 197] on span "NY, Salaried, Seasonal" at bounding box center [324, 198] width 167 height 12
click at [851, 285] on div "**********" at bounding box center [888, 418] width 1326 height 378
click at [271, 202] on span "NY, Salaried, Seasonal" at bounding box center [324, 198] width 167 height 12
click at [271, 202] on span "NY, Salaried, Seasonal" at bounding box center [324, 198] width 167 height 12
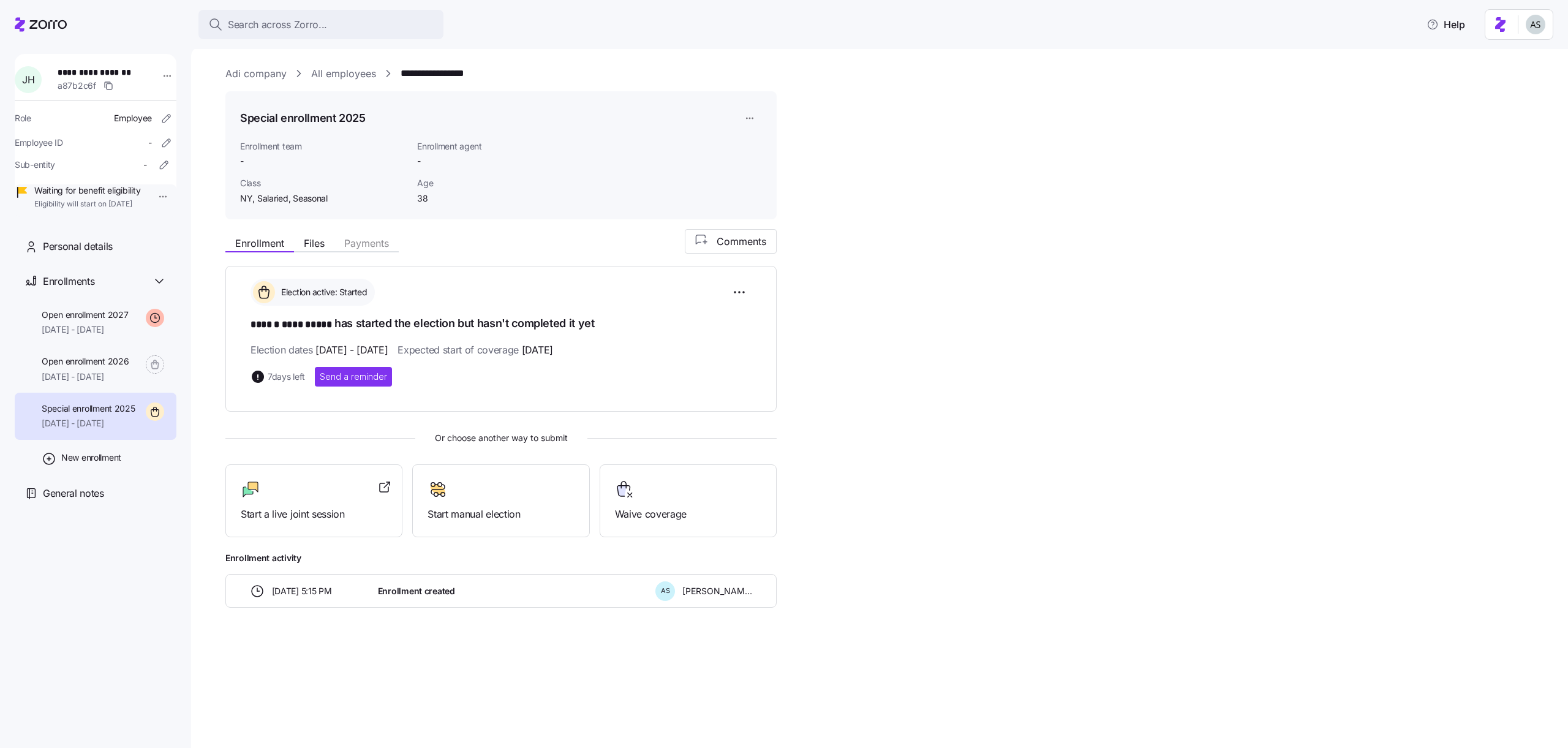
click at [240, 200] on span "NY, Salaried, Seasonal" at bounding box center [324, 198] width 167 height 12
click at [936, 257] on div "**********" at bounding box center [888, 418] width 1326 height 378
click at [272, 436] on span "Or choose another way to submit" at bounding box center [501, 438] width 551 height 13
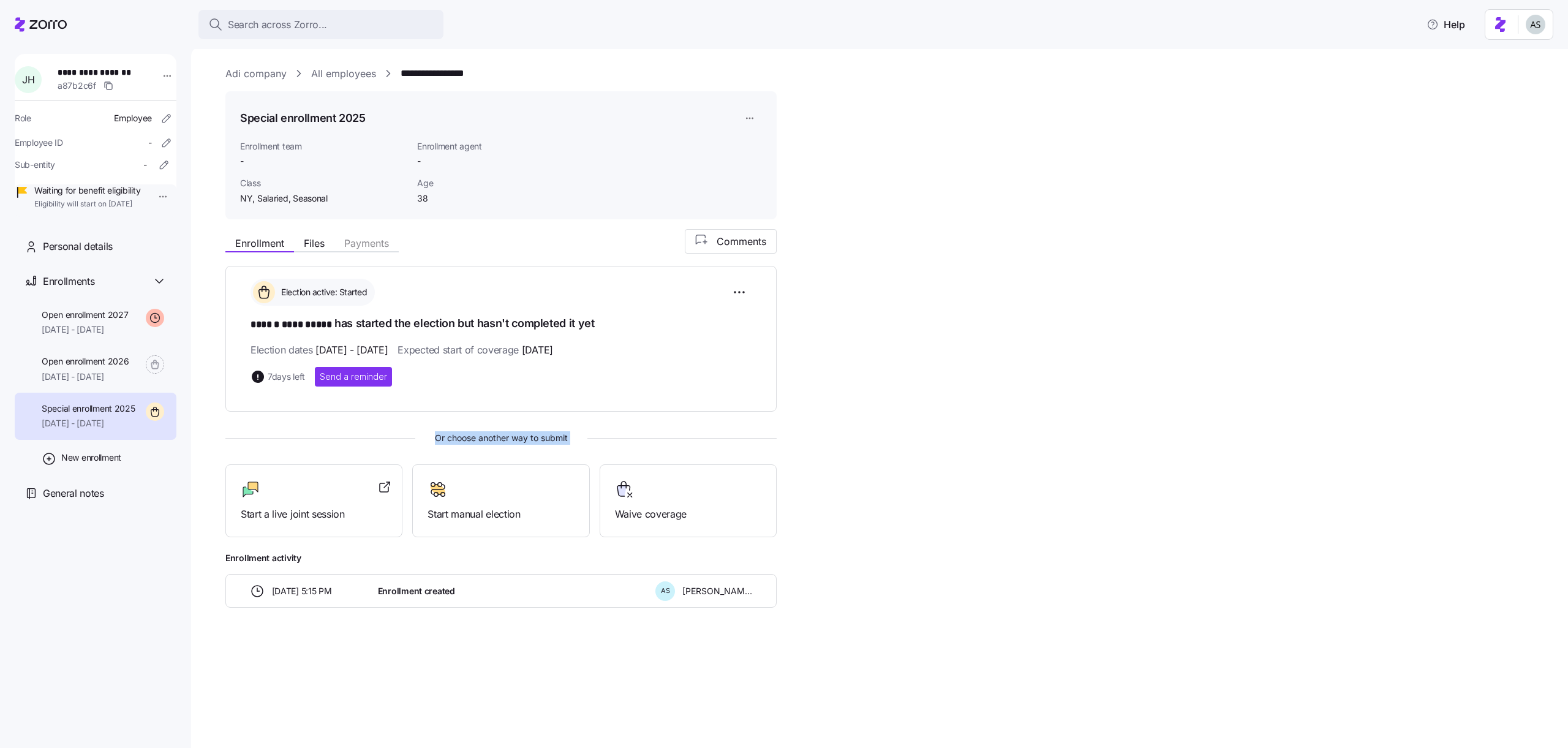
click at [272, 436] on span "Or choose another way to submit" at bounding box center [501, 438] width 551 height 13
click at [480, 434] on span "Or choose another way to submit" at bounding box center [501, 438] width 551 height 13
click at [343, 75] on link "All employees" at bounding box center [343, 74] width 65 height 16
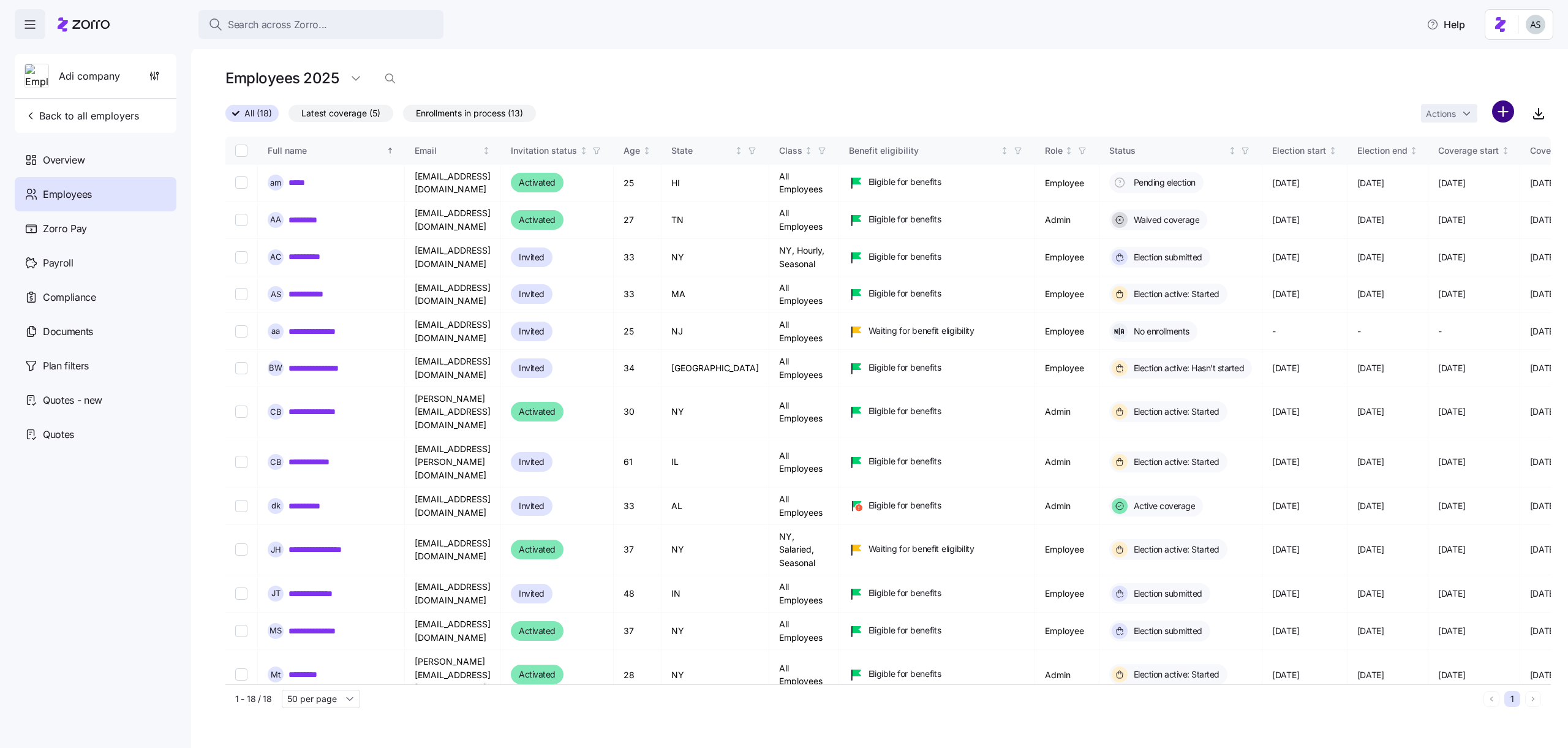
click at [1502, 109] on html "Search across Zorro... Help Adi company Back to all employers Overview Employee…" at bounding box center [784, 370] width 1568 height 741
click at [1453, 162] on span "Add a new employee" at bounding box center [1463, 164] width 82 height 12
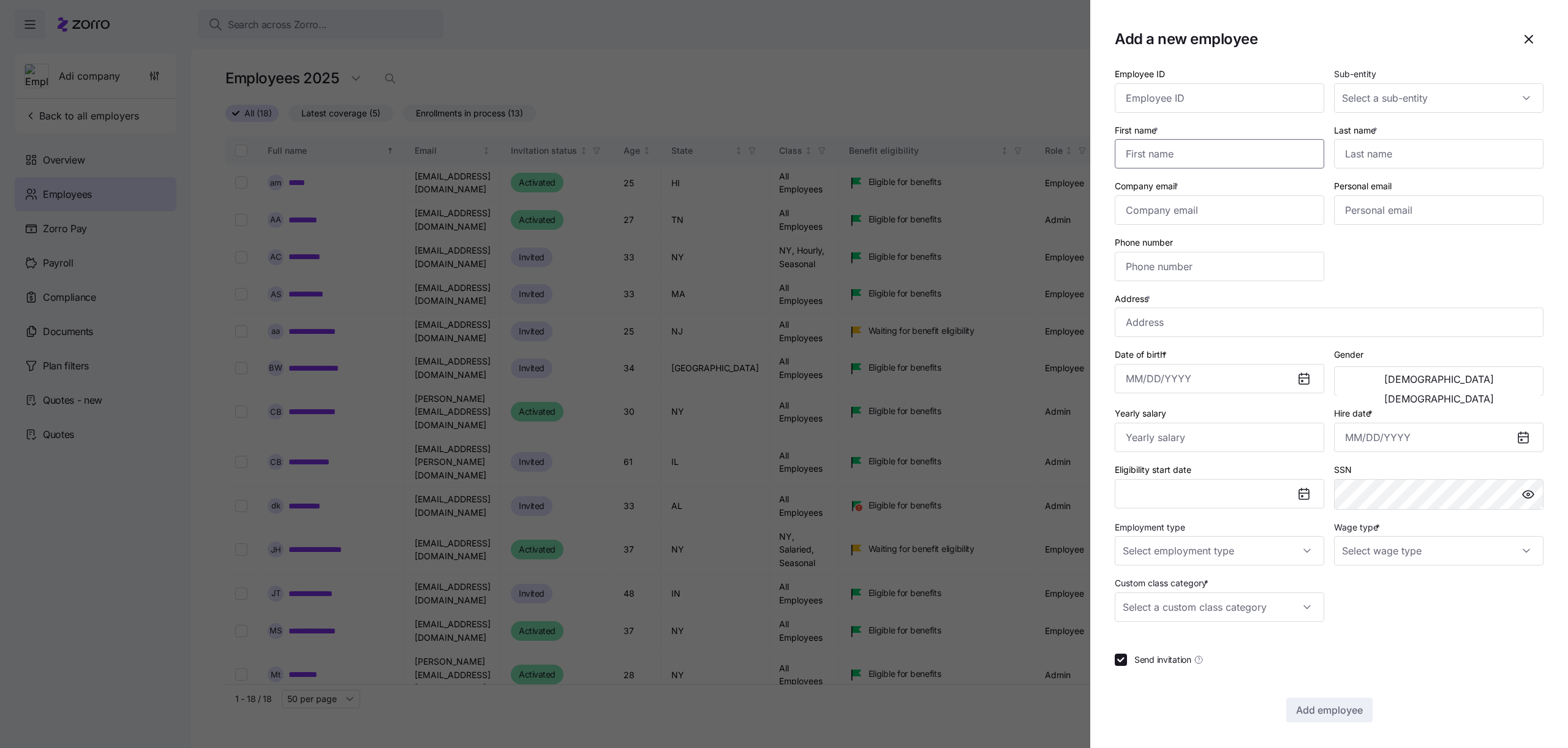
click at [1206, 156] on input "First name *" at bounding box center [1219, 154] width 209 height 30
type input "dfbdf"
click at [1360, 173] on div "Personal email" at bounding box center [1438, 202] width 219 height 57
click at [1357, 166] on input "Last name *" at bounding box center [1438, 154] width 209 height 30
type input "xcbcvb"
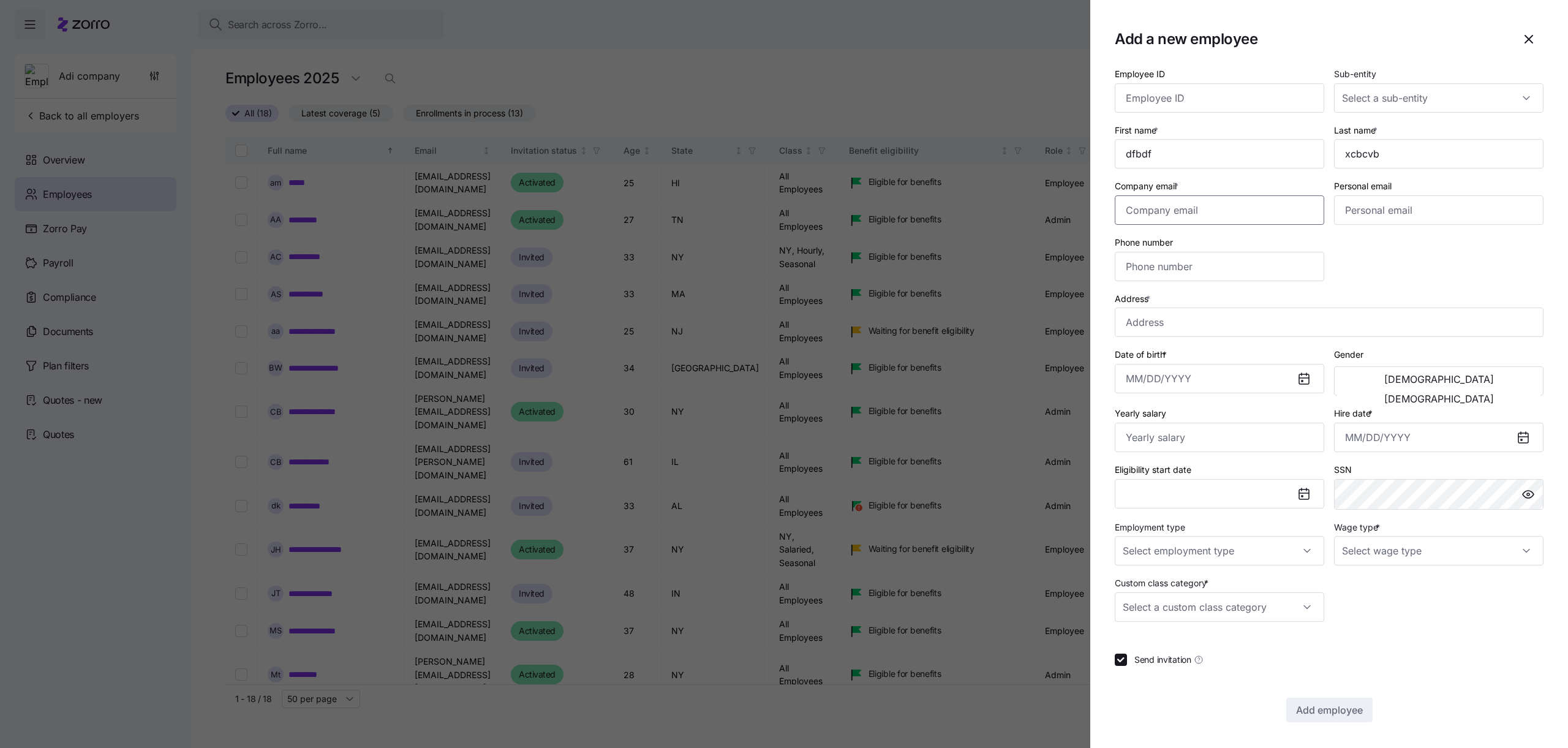
click at [1243, 202] on input "Company email *" at bounding box center [1219, 210] width 209 height 30
type input "x"
type input "[EMAIL_ADDRESS][DOMAIN_NAME]"
click at [1183, 322] on input "Address *" at bounding box center [1329, 322] width 429 height 30
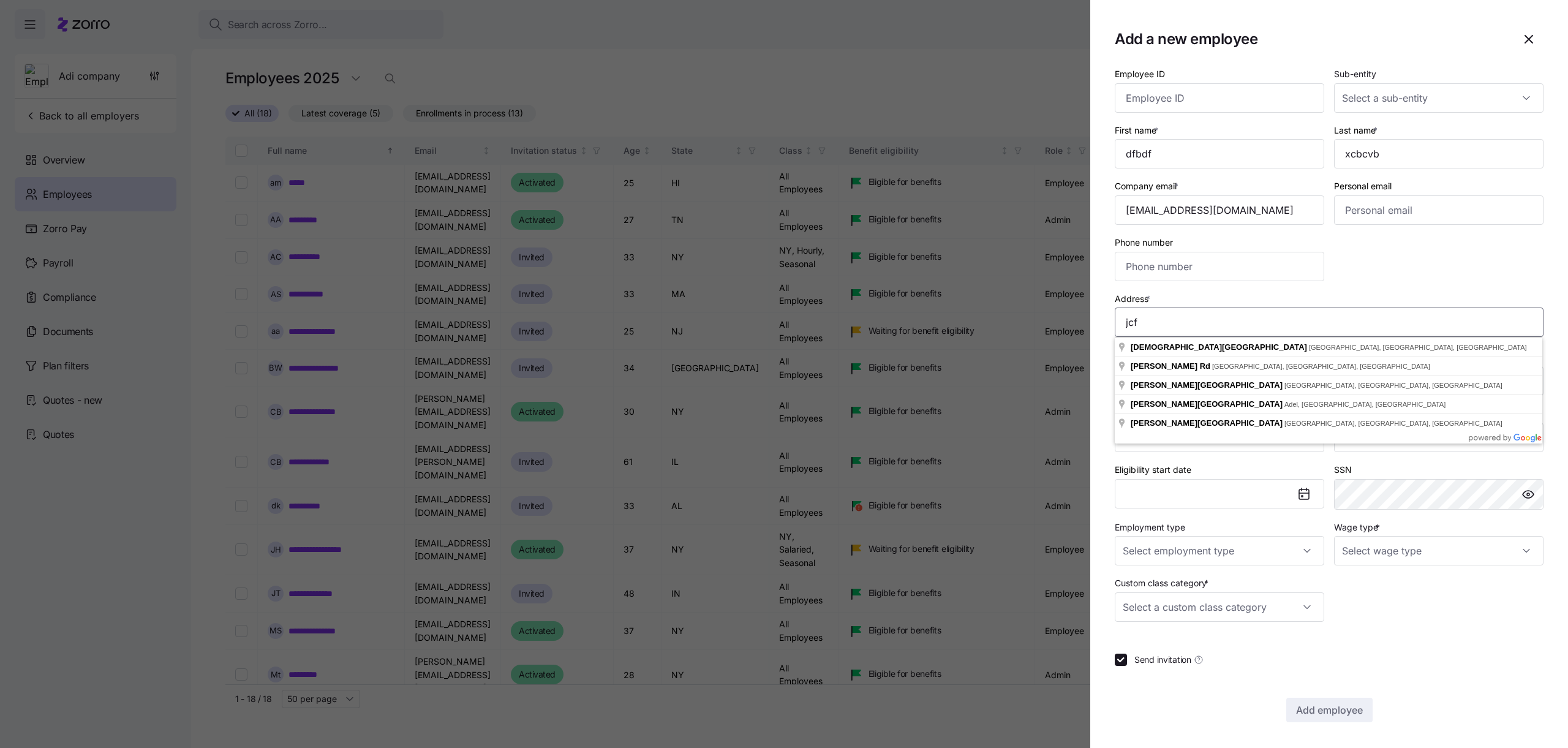
click at [1135, 320] on input "jcf" at bounding box center [1329, 322] width 429 height 30
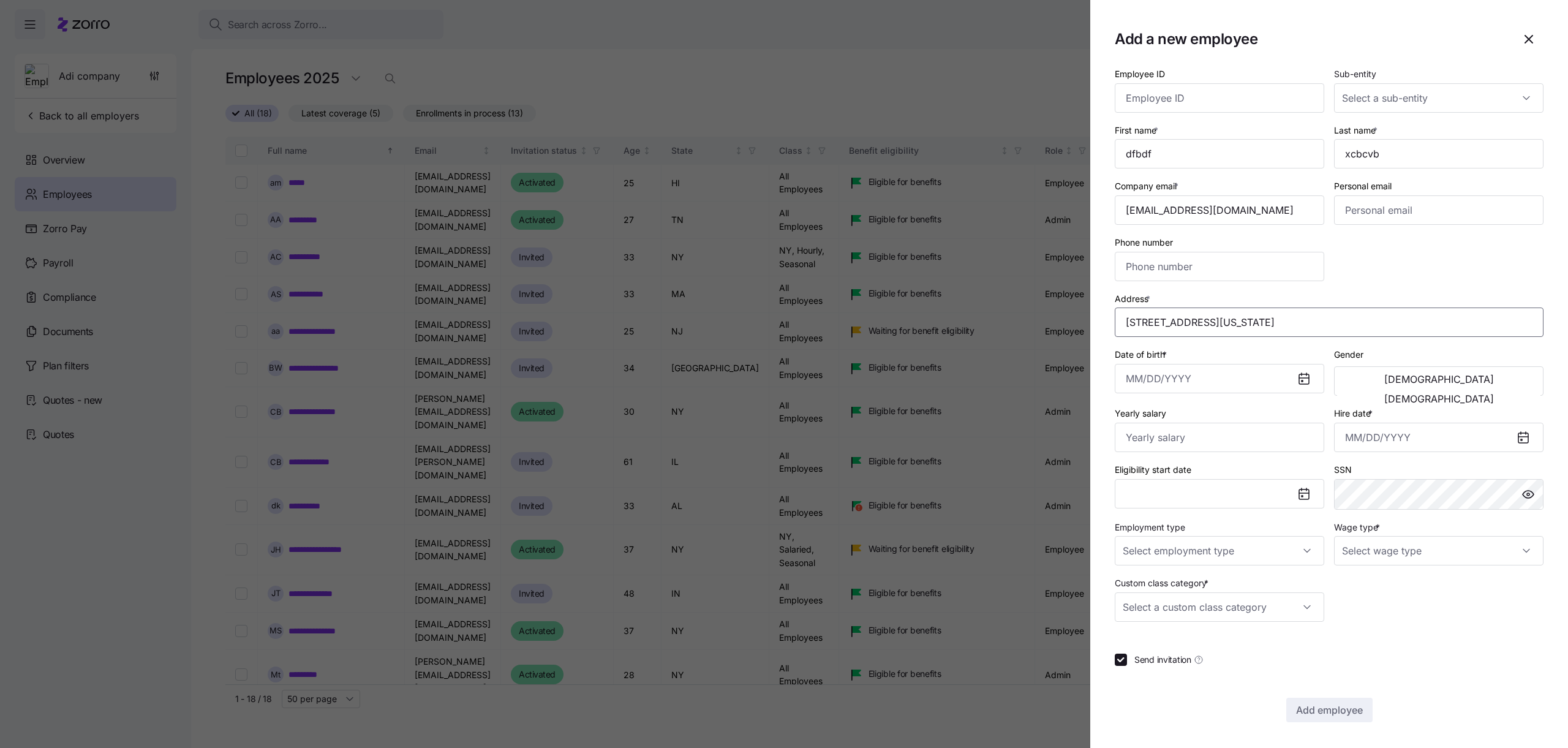
click at [1233, 329] on input "[STREET_ADDRESS][US_STATE]" at bounding box center [1329, 322] width 429 height 30
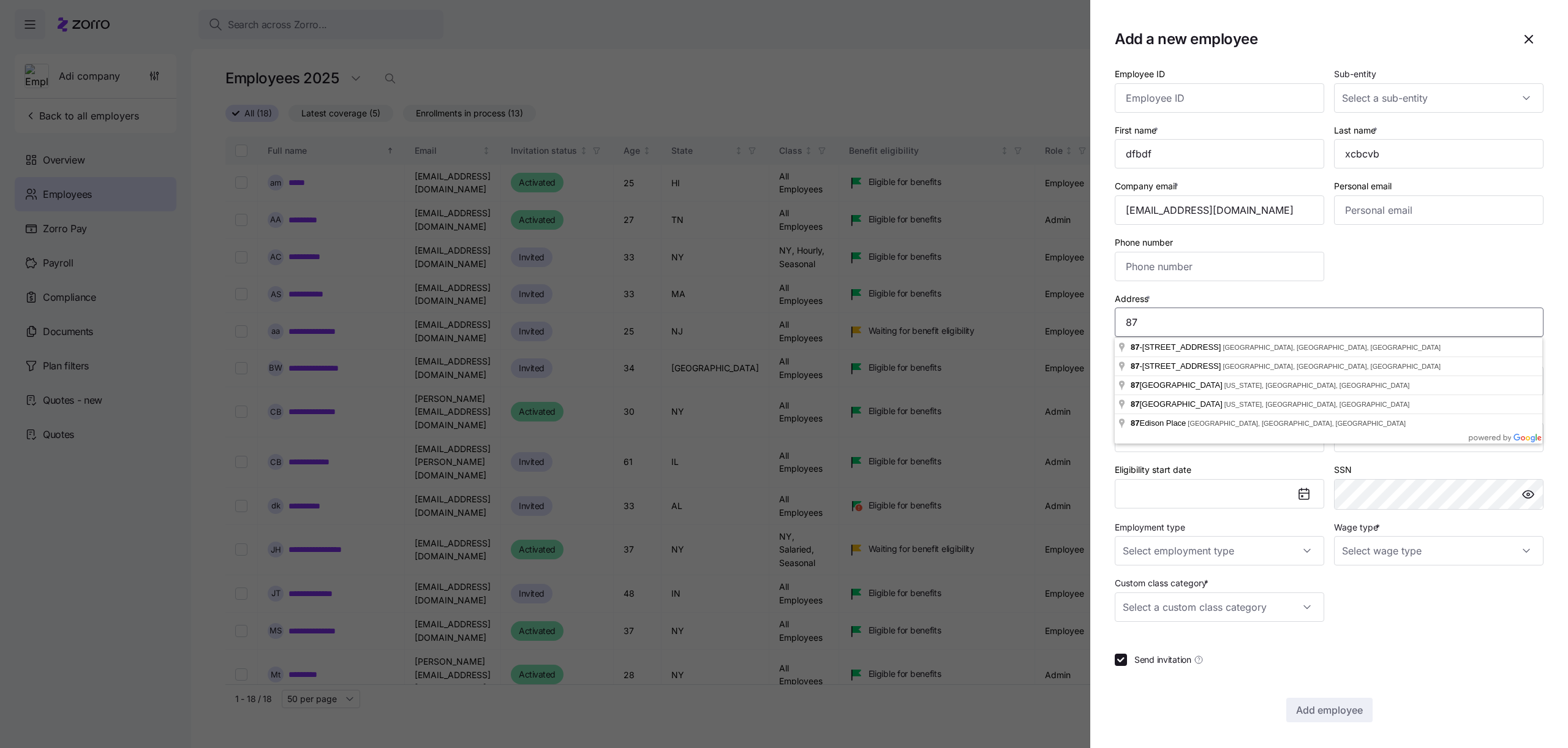
type input "8"
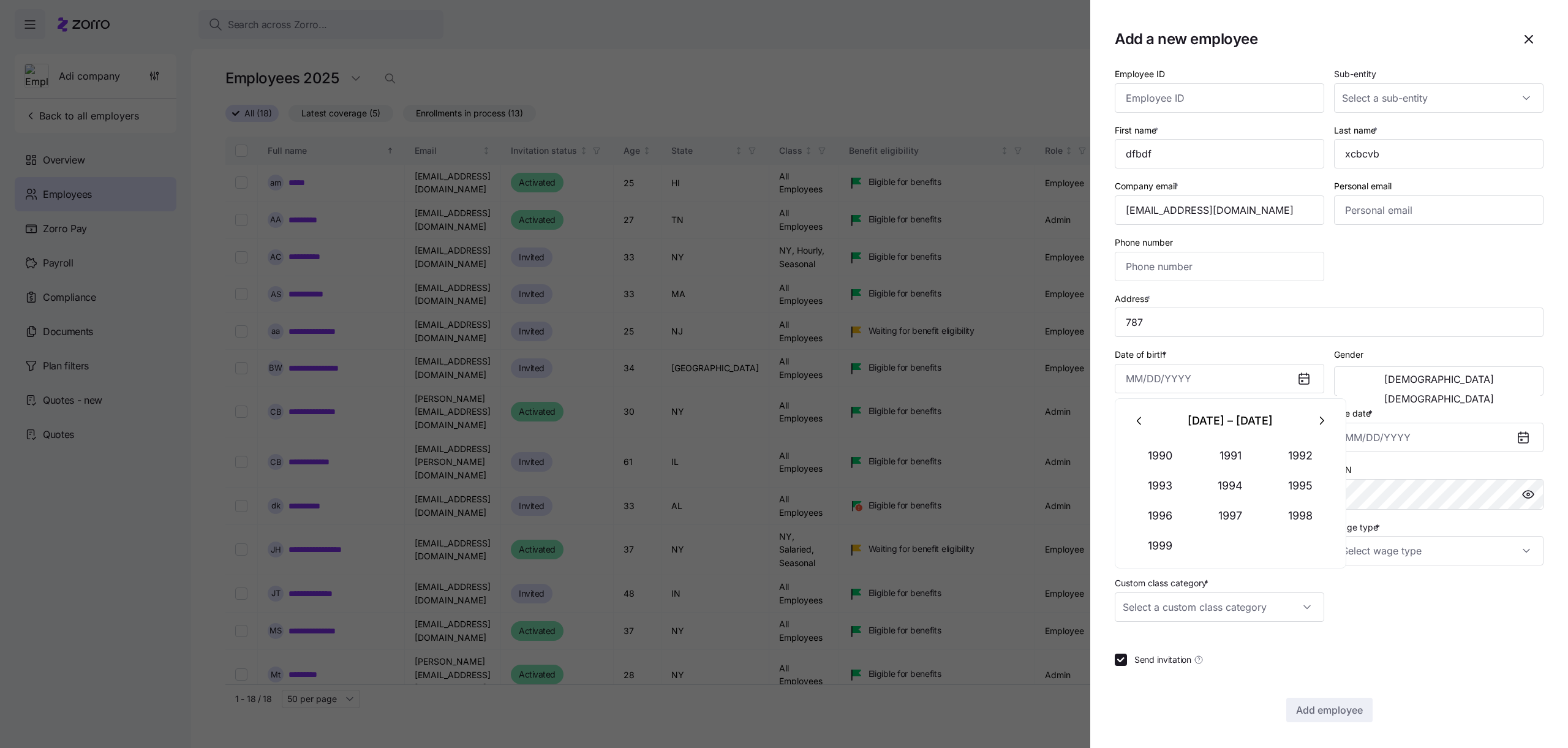
type input "[STREET_ADDRESS][PERSON_NAME]"
click at [1161, 451] on button "1990" at bounding box center [1160, 456] width 69 height 30
click at [1204, 483] on button "May" at bounding box center [1230, 486] width 69 height 30
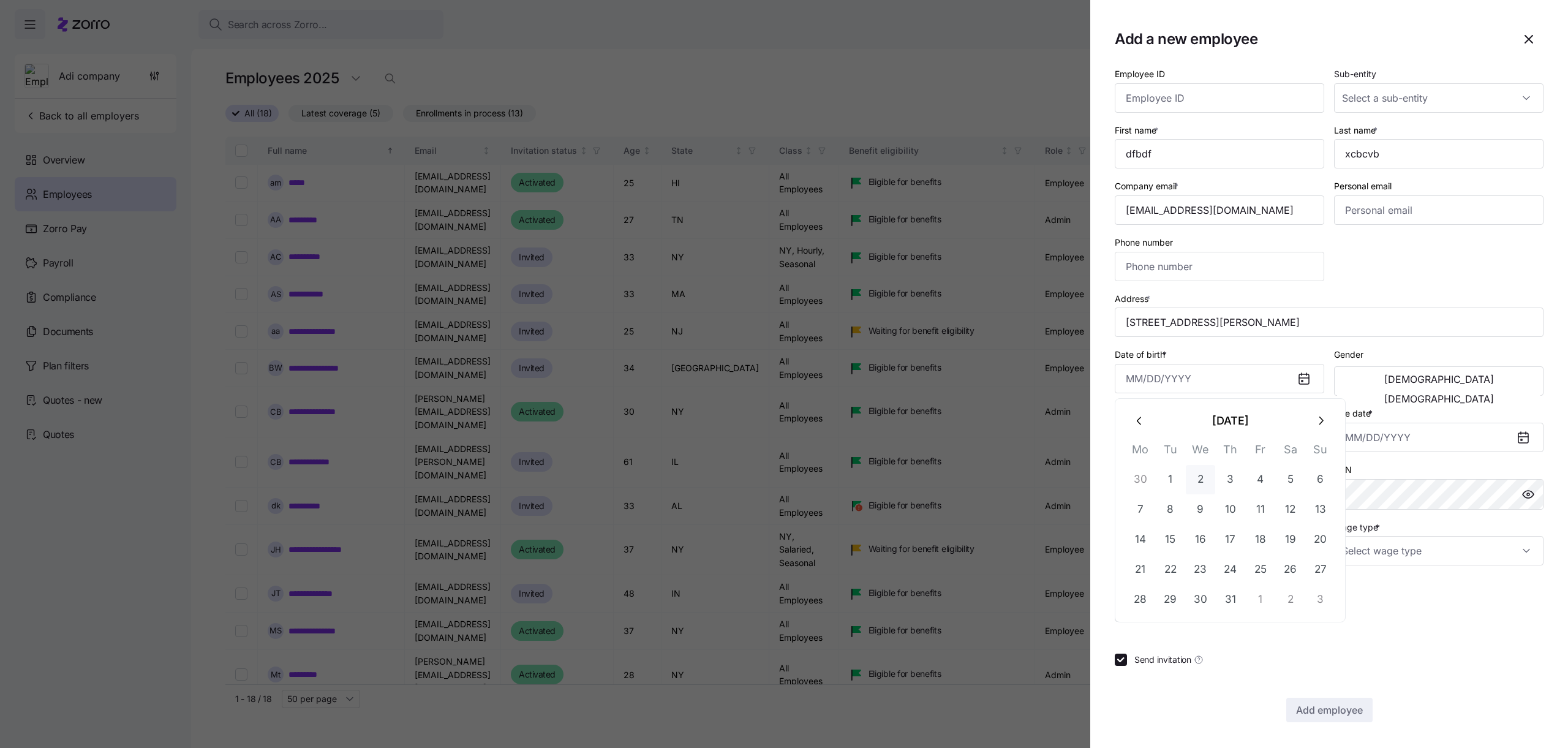
click at [1214, 487] on button "2" at bounding box center [1201, 480] width 30 height 30
type input "[DATE]"
click at [1368, 433] on input "Hire date *" at bounding box center [1438, 437] width 209 height 30
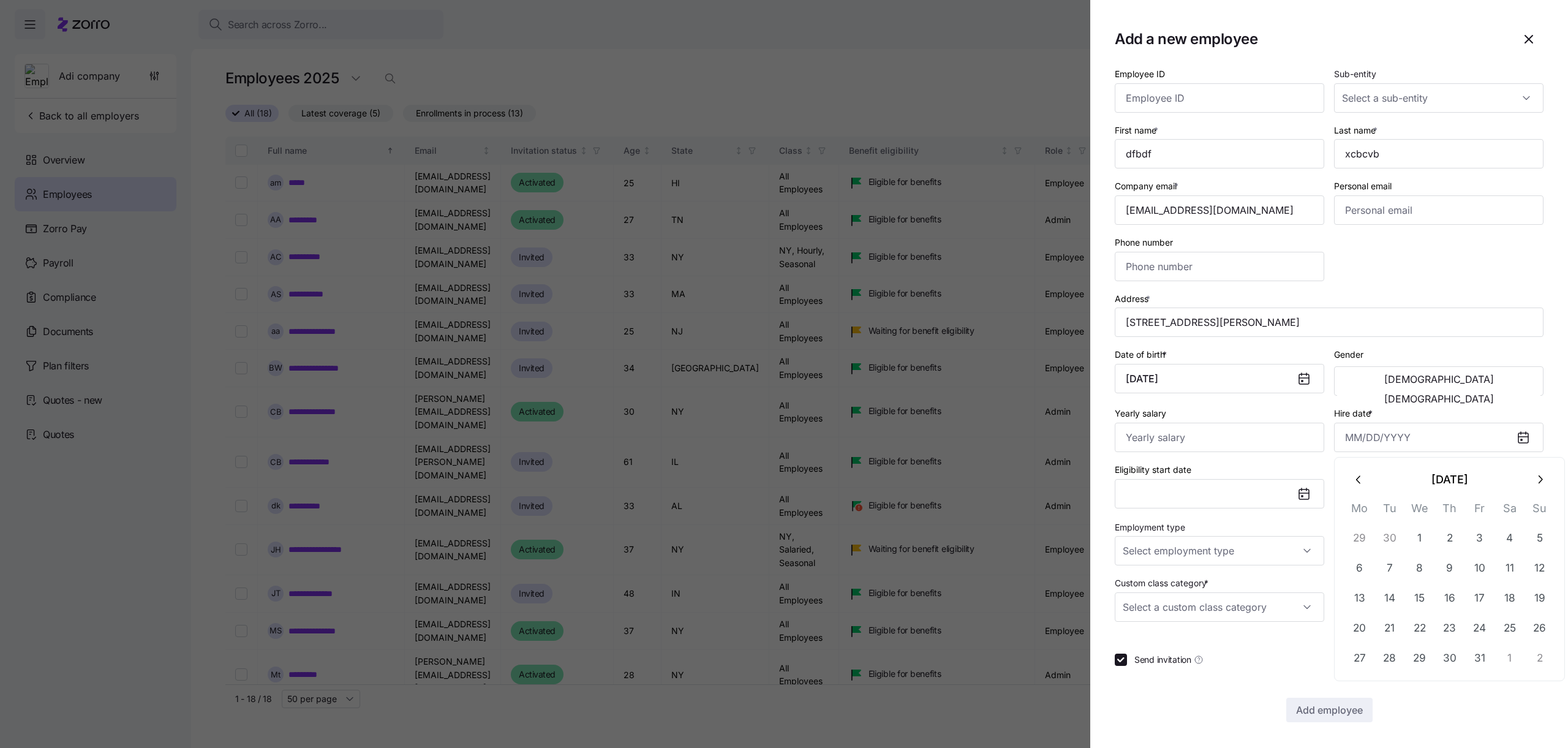
click at [1352, 487] on button "button" at bounding box center [1360, 480] width 30 height 30
click at [1405, 589] on button "16" at bounding box center [1420, 598] width 30 height 30
type input "[DATE]"
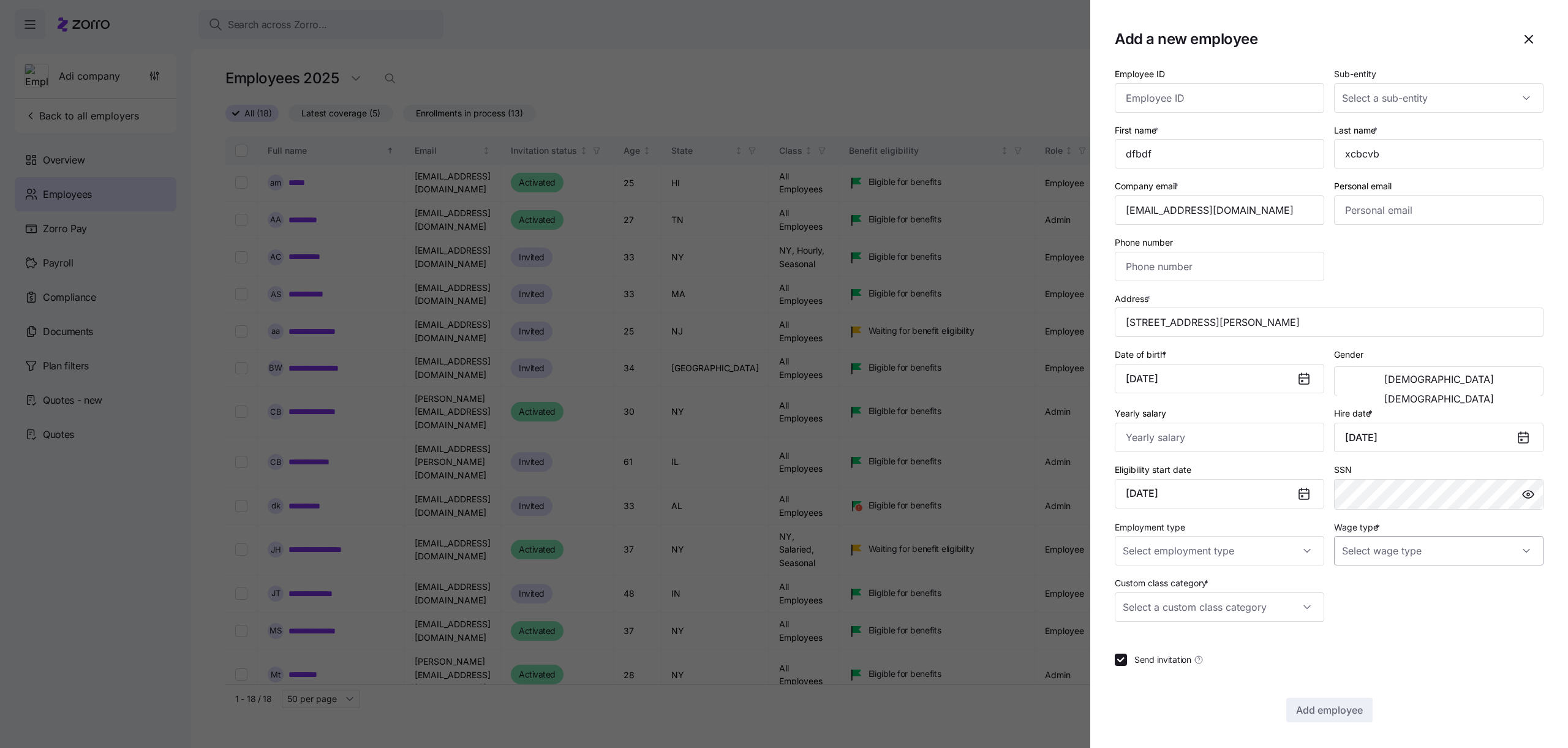
click at [1375, 550] on input "Wage type *" at bounding box center [1438, 550] width 209 height 30
click at [1355, 585] on span "Salary" at bounding box center [1361, 588] width 25 height 13
type input "Salary"
click at [1233, 599] on input "Custom class category *" at bounding box center [1219, 607] width 209 height 30
click at [1196, 650] on div "Seasonal" at bounding box center [1220, 644] width 200 height 26
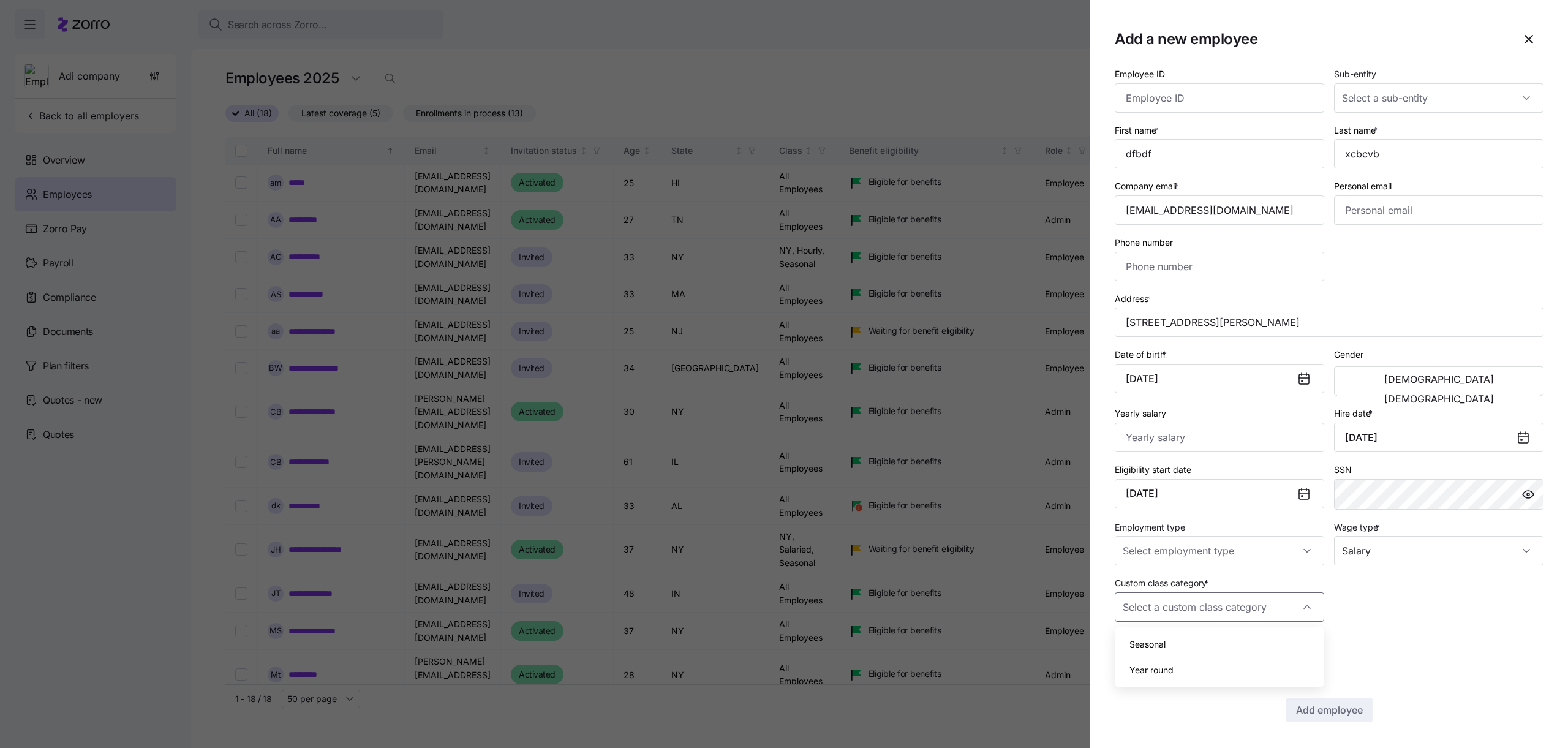
type input "Seasonal"
click at [1324, 701] on button "Add employee" at bounding box center [1330, 710] width 86 height 24
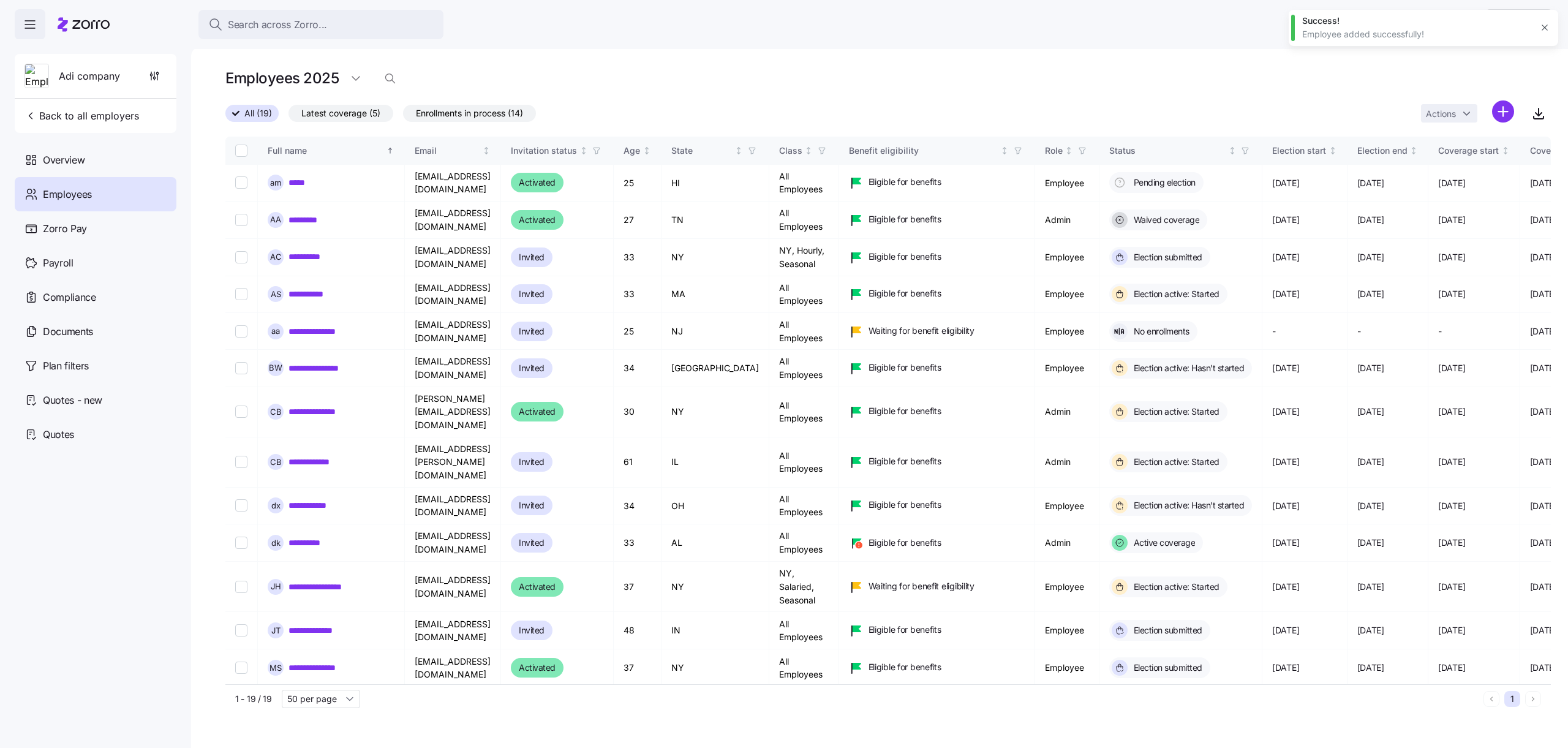
click at [1374, 34] on div "Employee added successfully!" at bounding box center [1417, 34] width 229 height 12
click at [1390, 34] on div "Employee added successfully!" at bounding box center [1417, 34] width 229 height 12
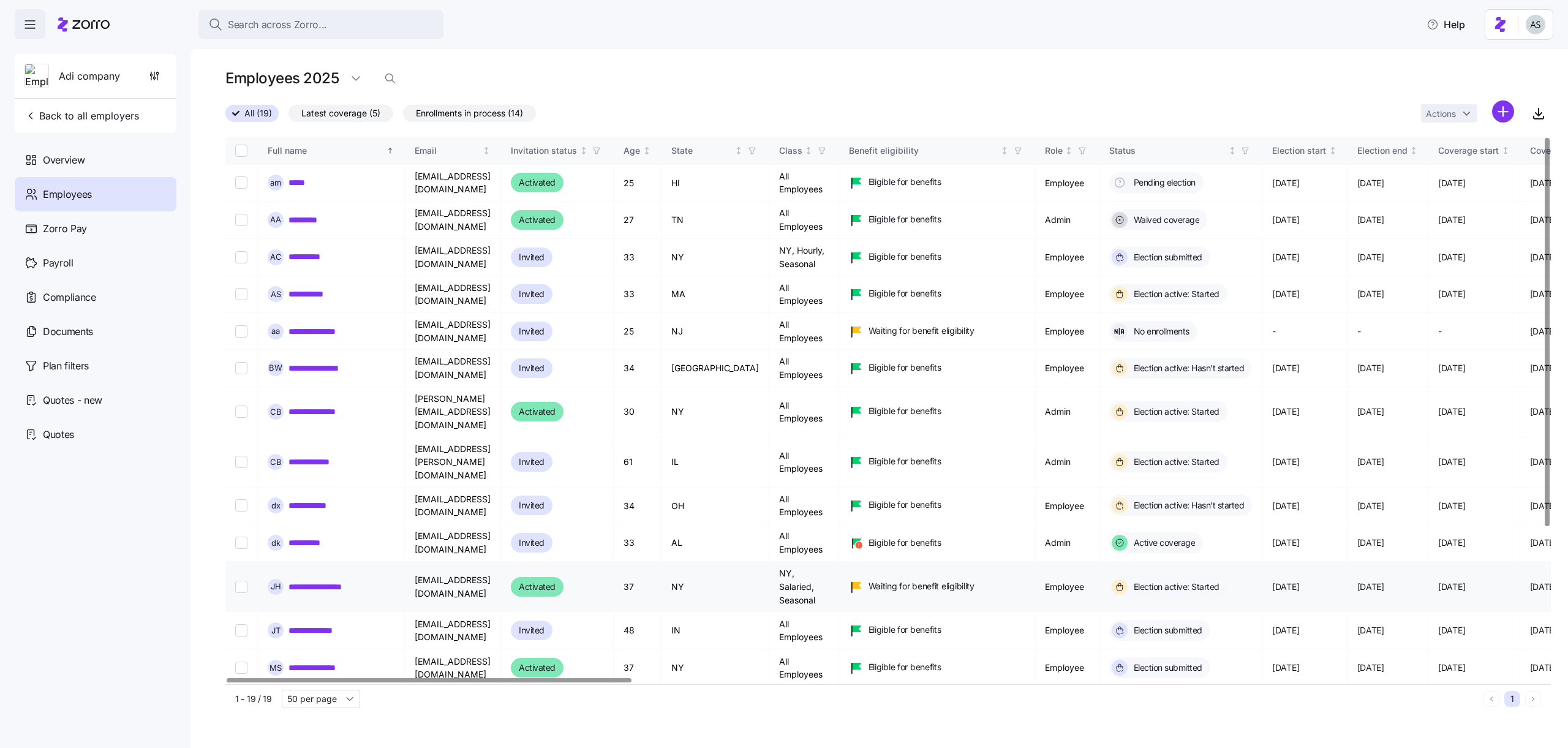
click at [314, 581] on link "**********" at bounding box center [326, 587] width 75 height 12
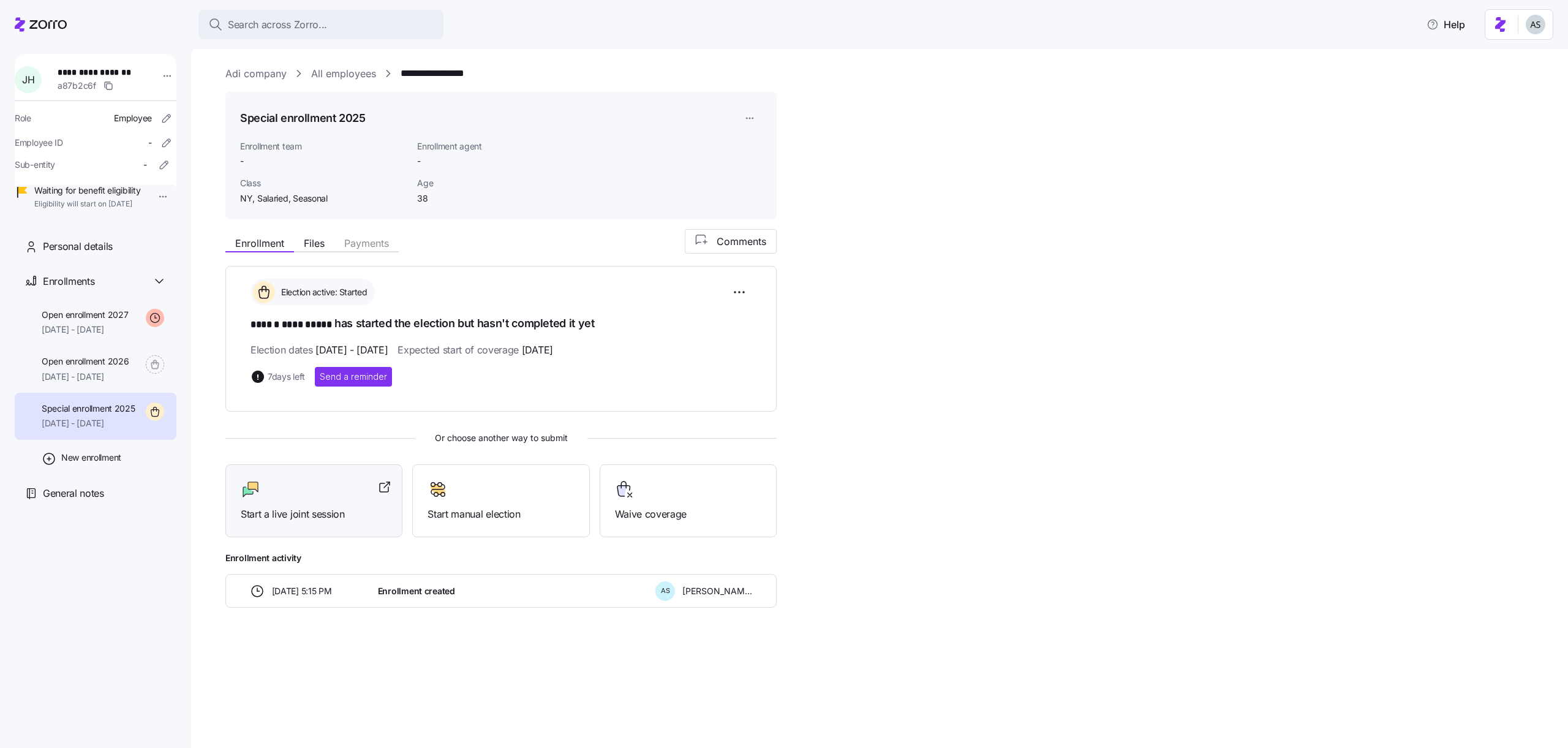
click at [310, 483] on div at bounding box center [314, 489] width 146 height 20
click at [1546, 32] on html "**********" at bounding box center [784, 370] width 1568 height 741
click at [1494, 81] on div "Log out" at bounding box center [1503, 77] width 48 height 13
